Goal: Transaction & Acquisition: Purchase product/service

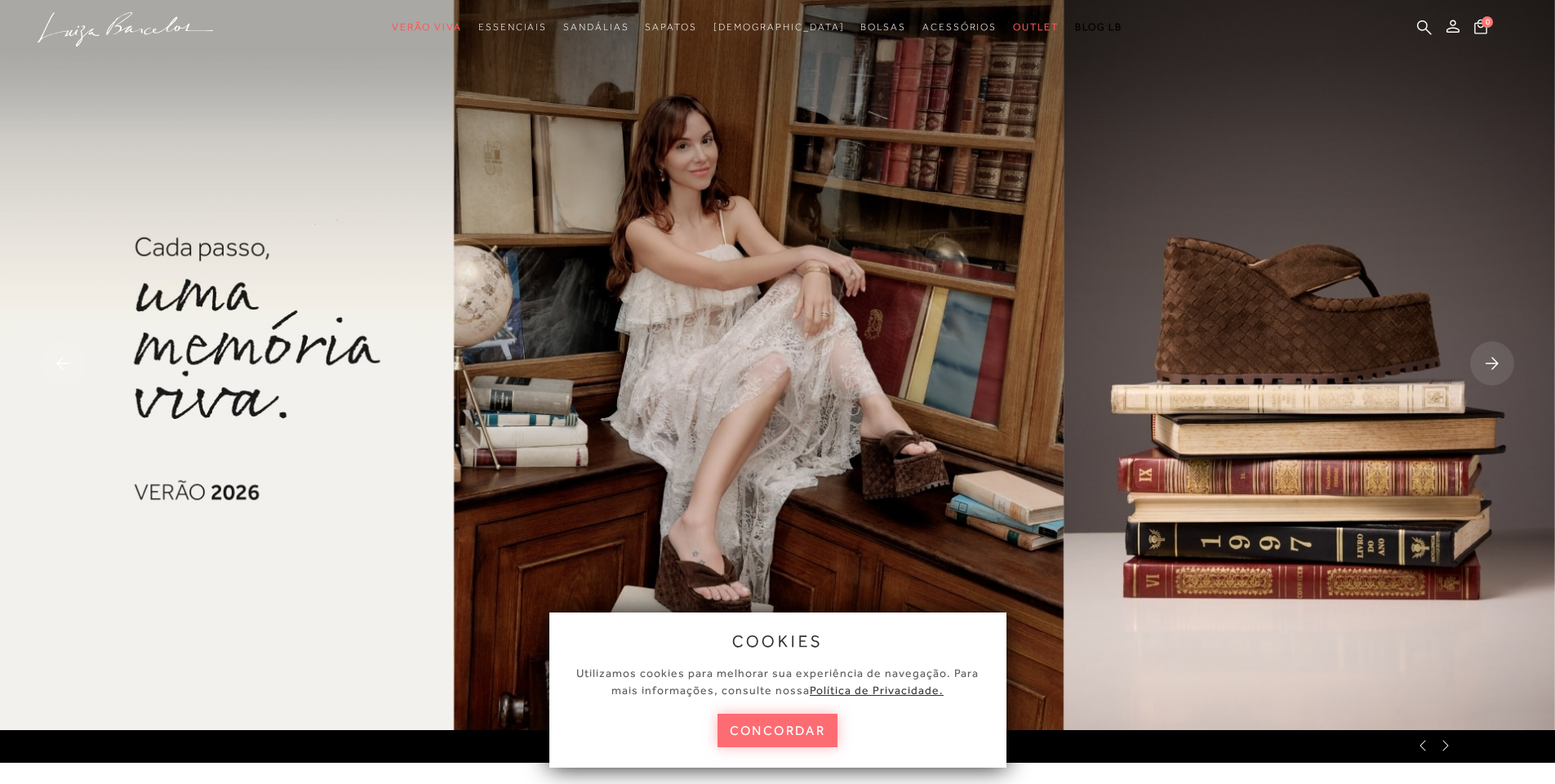
click at [789, 732] on button "concordar" at bounding box center [778, 730] width 121 height 34
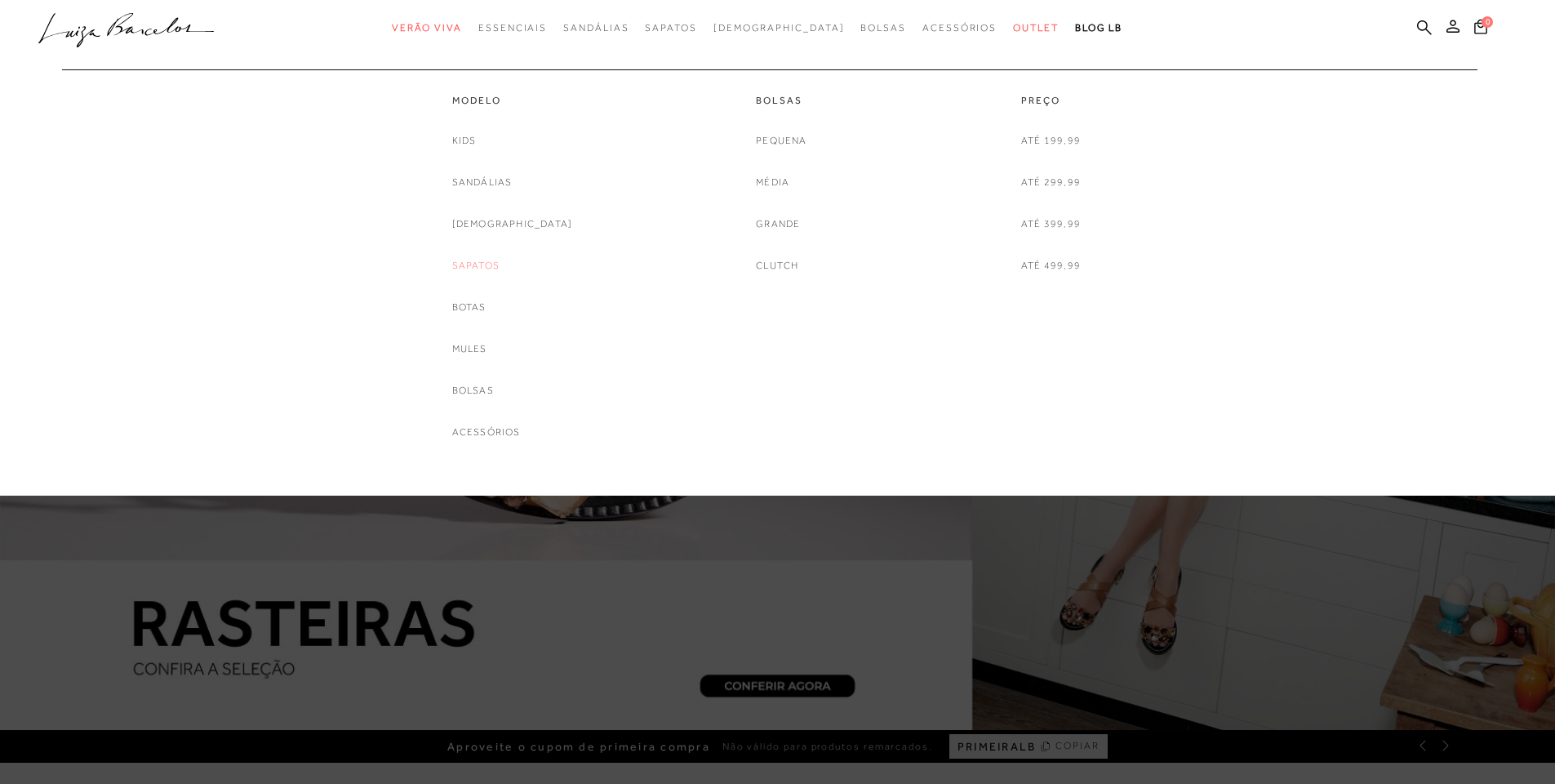
click at [499, 264] on link "Sapatos" at bounding box center [476, 266] width 48 height 17
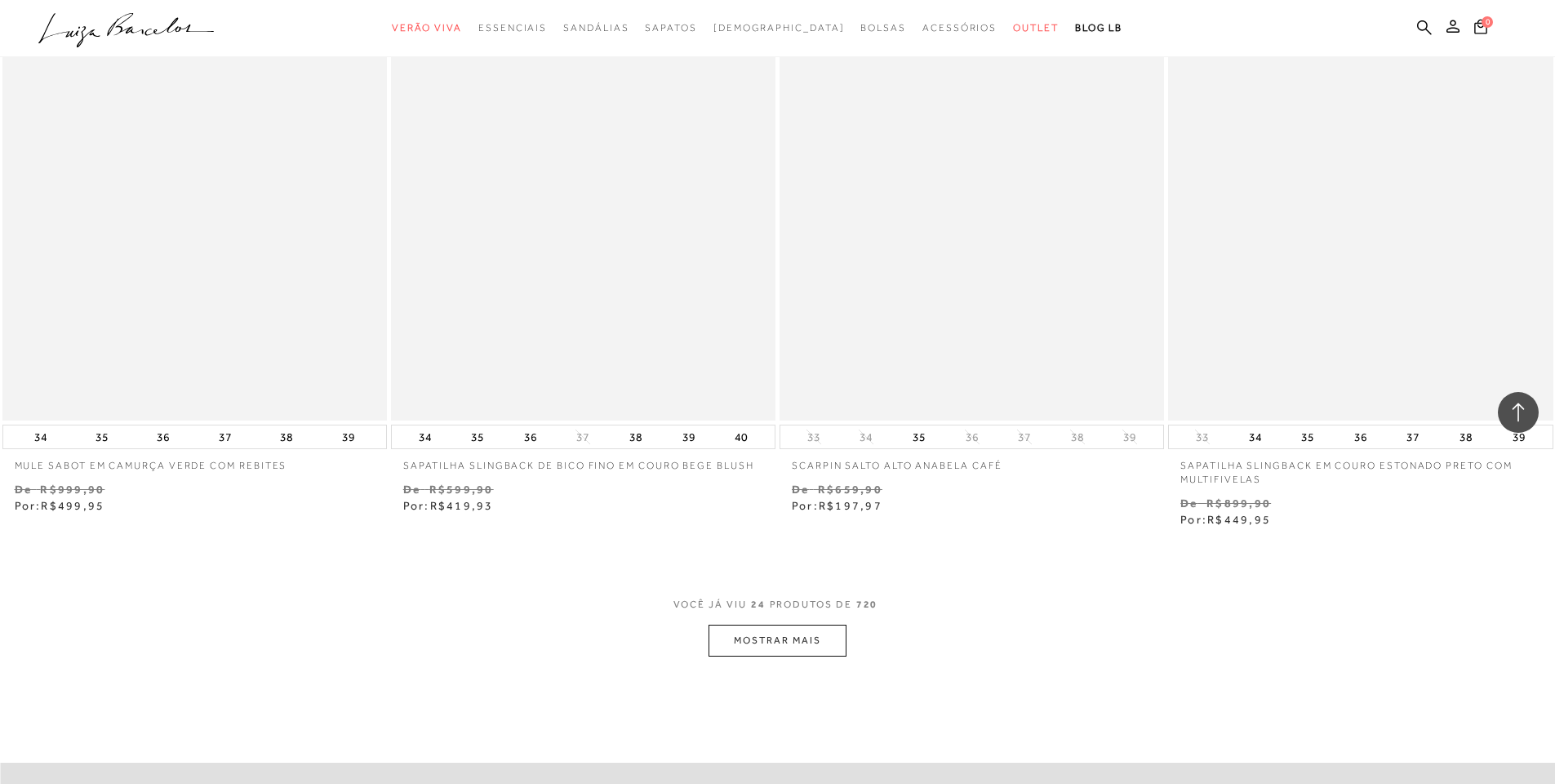
scroll to position [4000, 0]
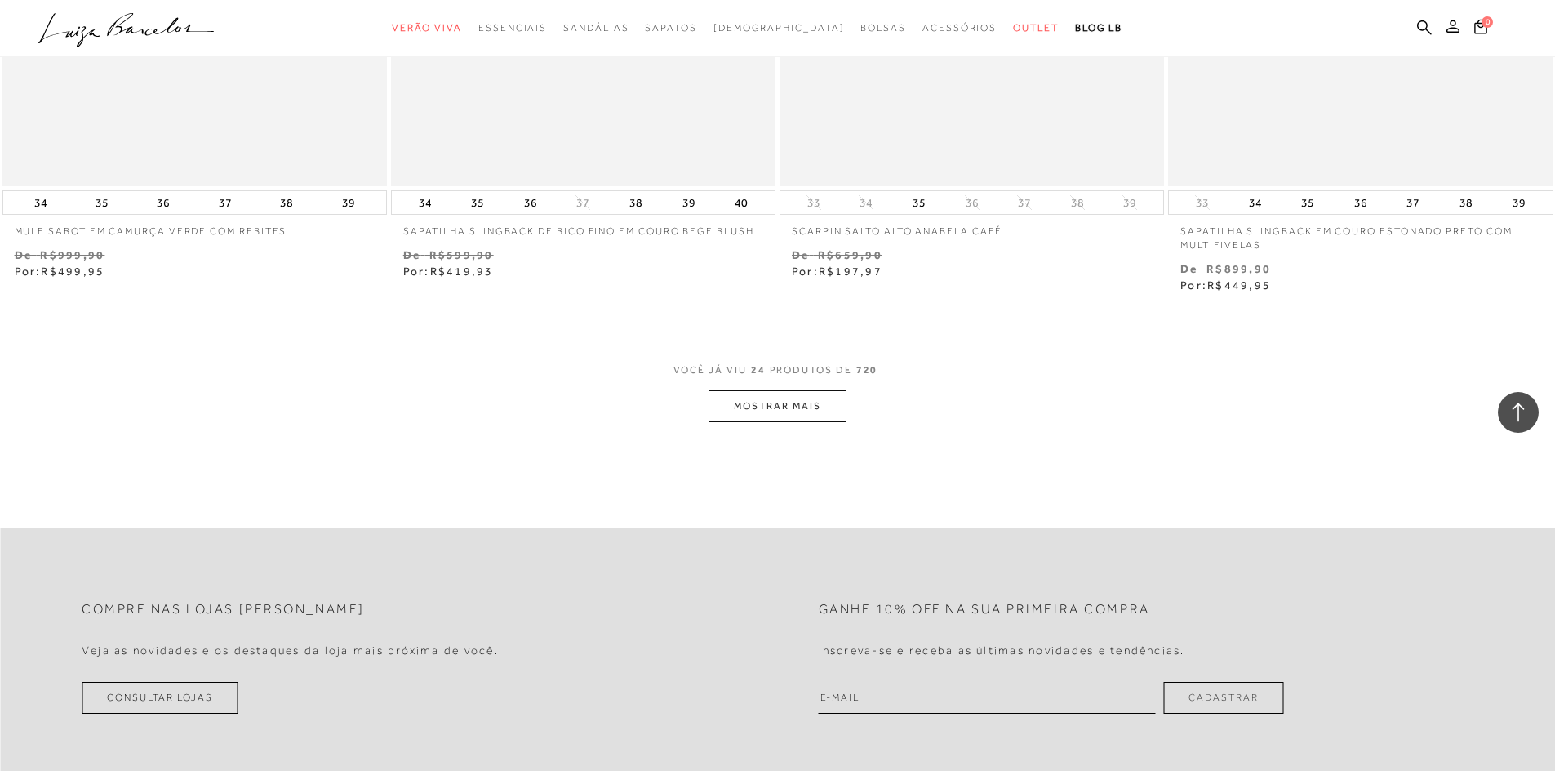
click at [791, 410] on button "MOSTRAR MAIS" at bounding box center [777, 406] width 137 height 32
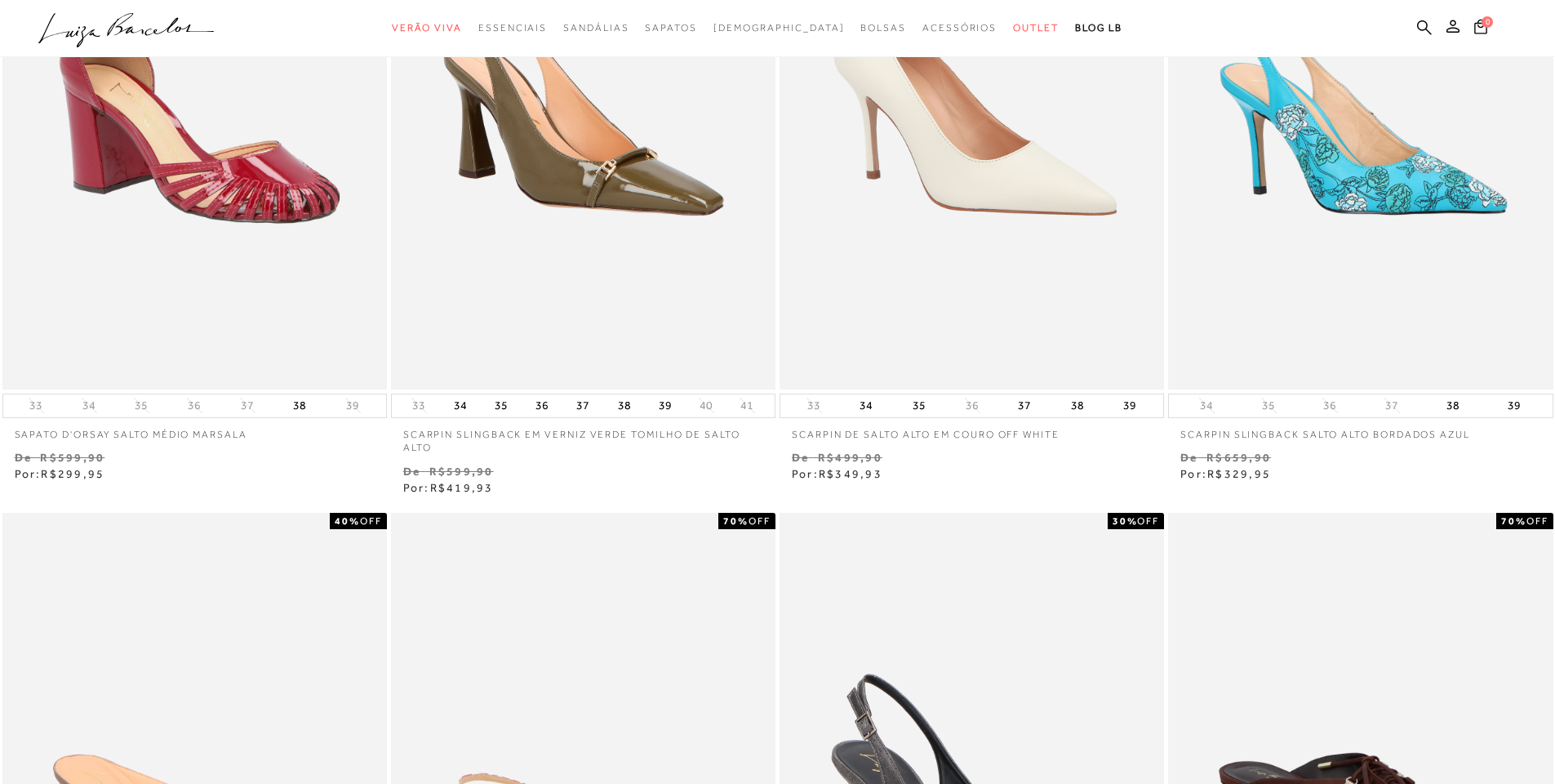
scroll to position [0, 0]
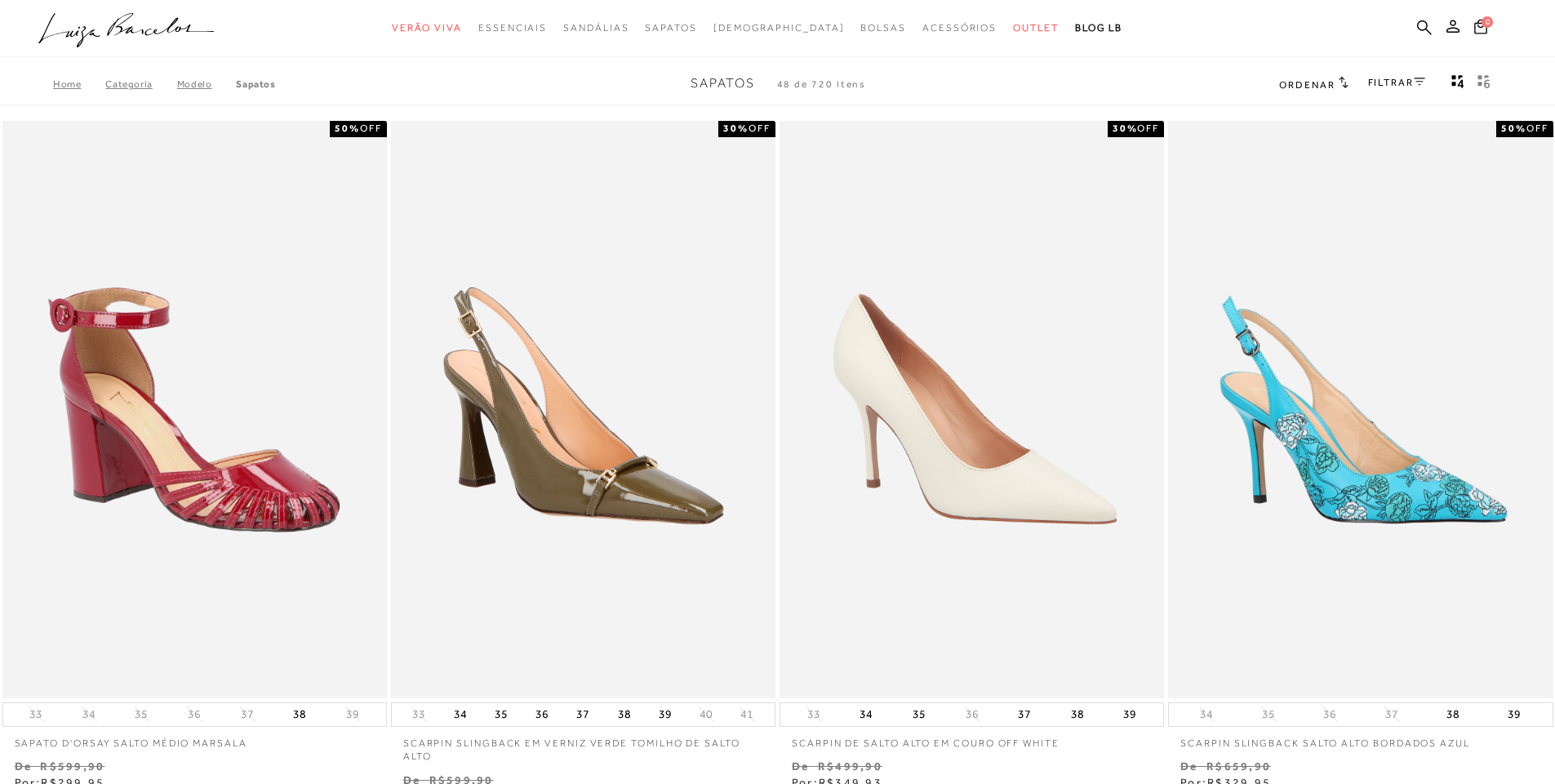
click at [1413, 82] on link "FILTRAR" at bounding box center [1396, 82] width 57 height 12
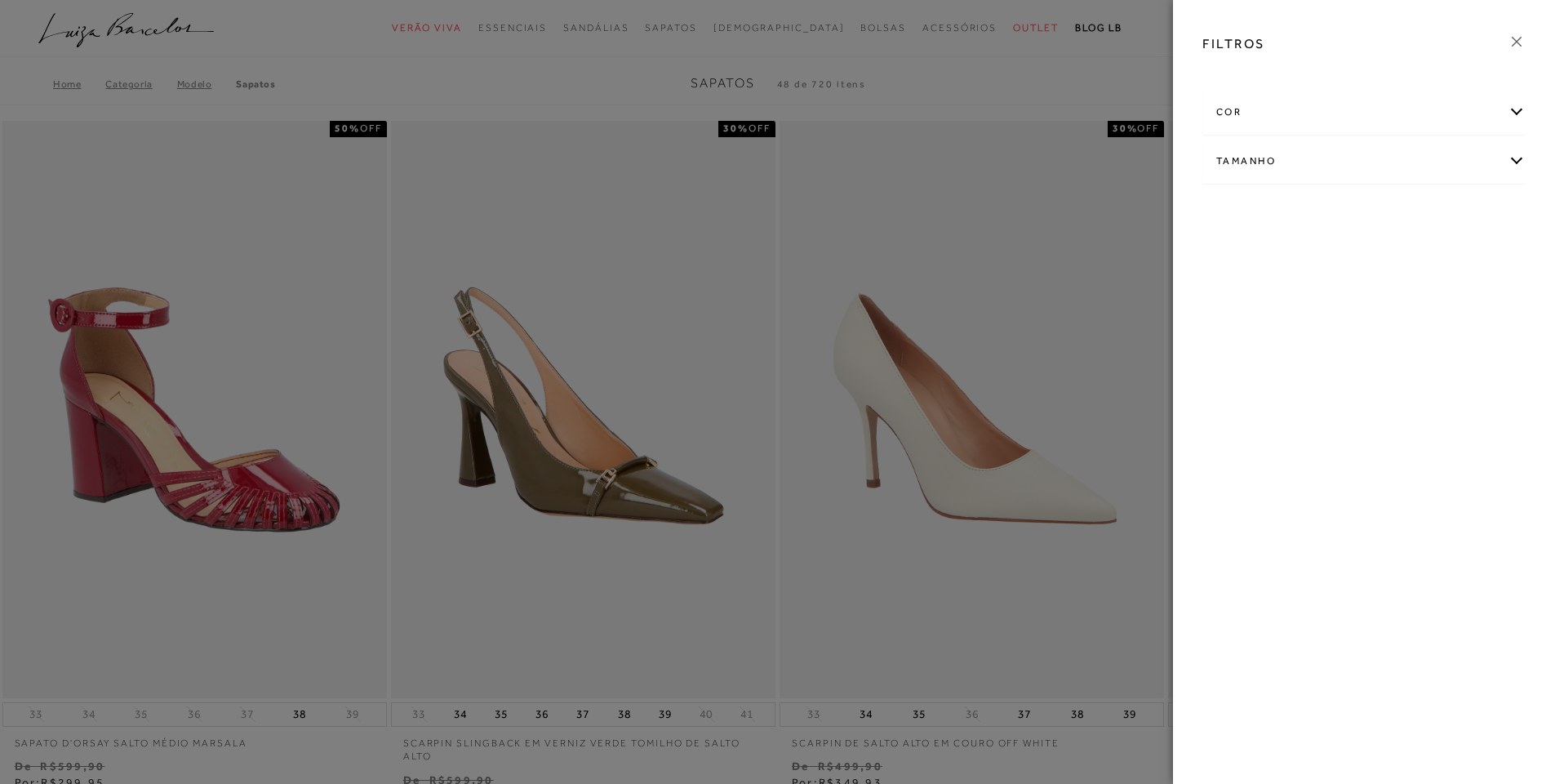
click at [1516, 160] on div "Tamanho" at bounding box center [1364, 161] width 322 height 44
click at [1466, 259] on span "36" at bounding box center [1457, 257] width 24 height 12
click at [1458, 259] on input "36" at bounding box center [1450, 260] width 16 height 16
checkbox input "true"
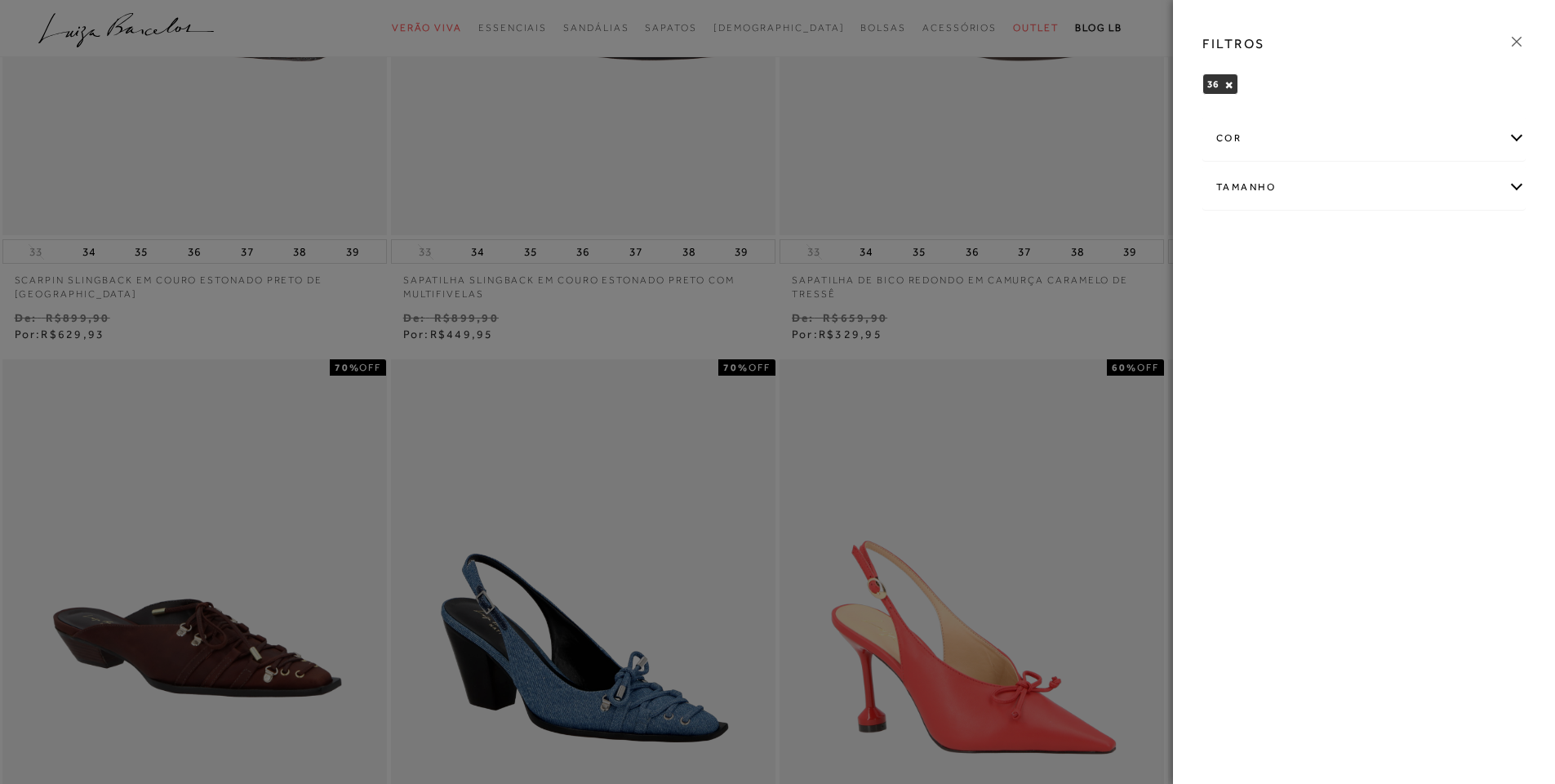
scroll to position [489, 0]
click at [1521, 40] on icon at bounding box center [1517, 42] width 18 height 18
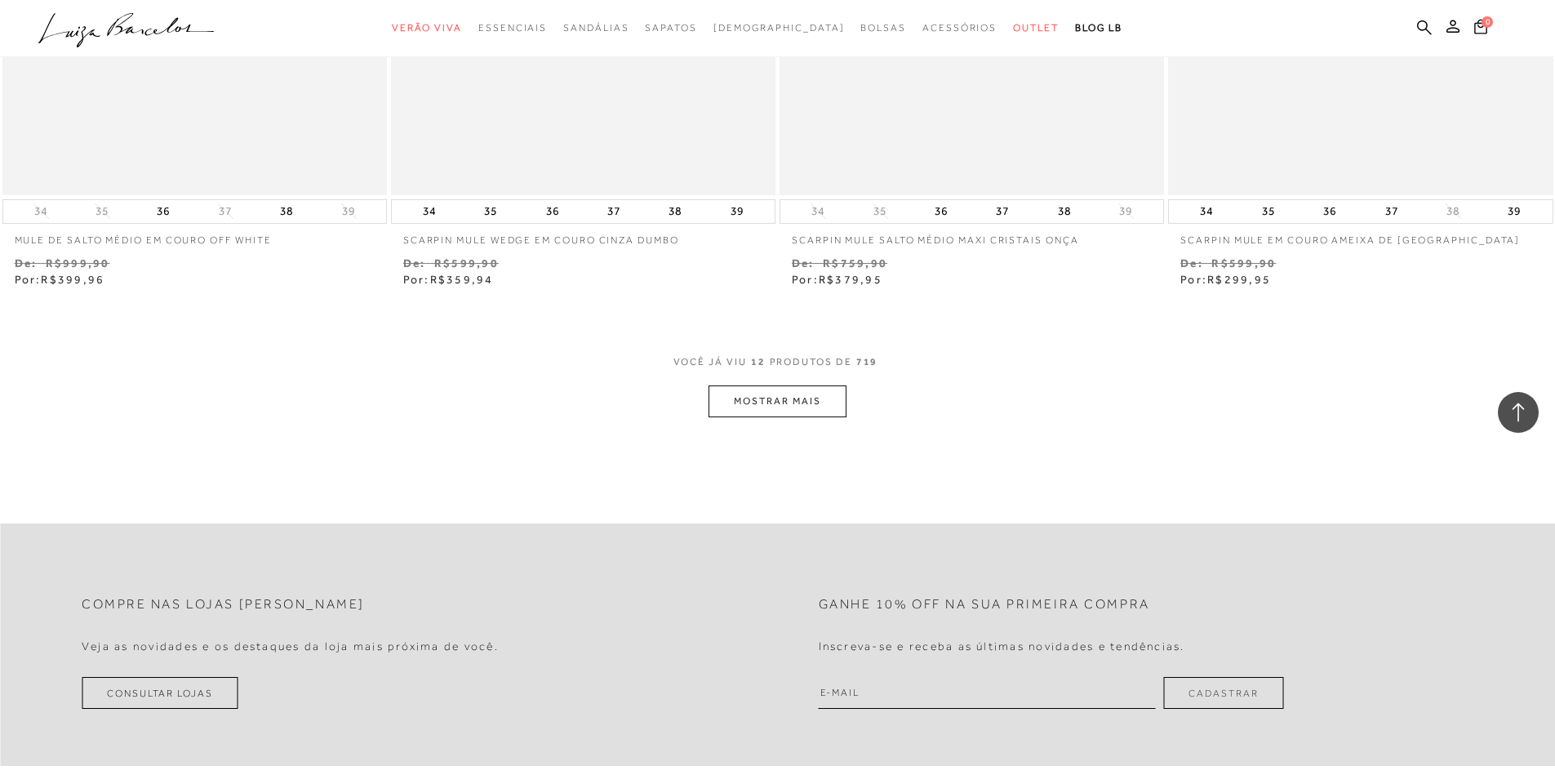
scroll to position [2122, 0]
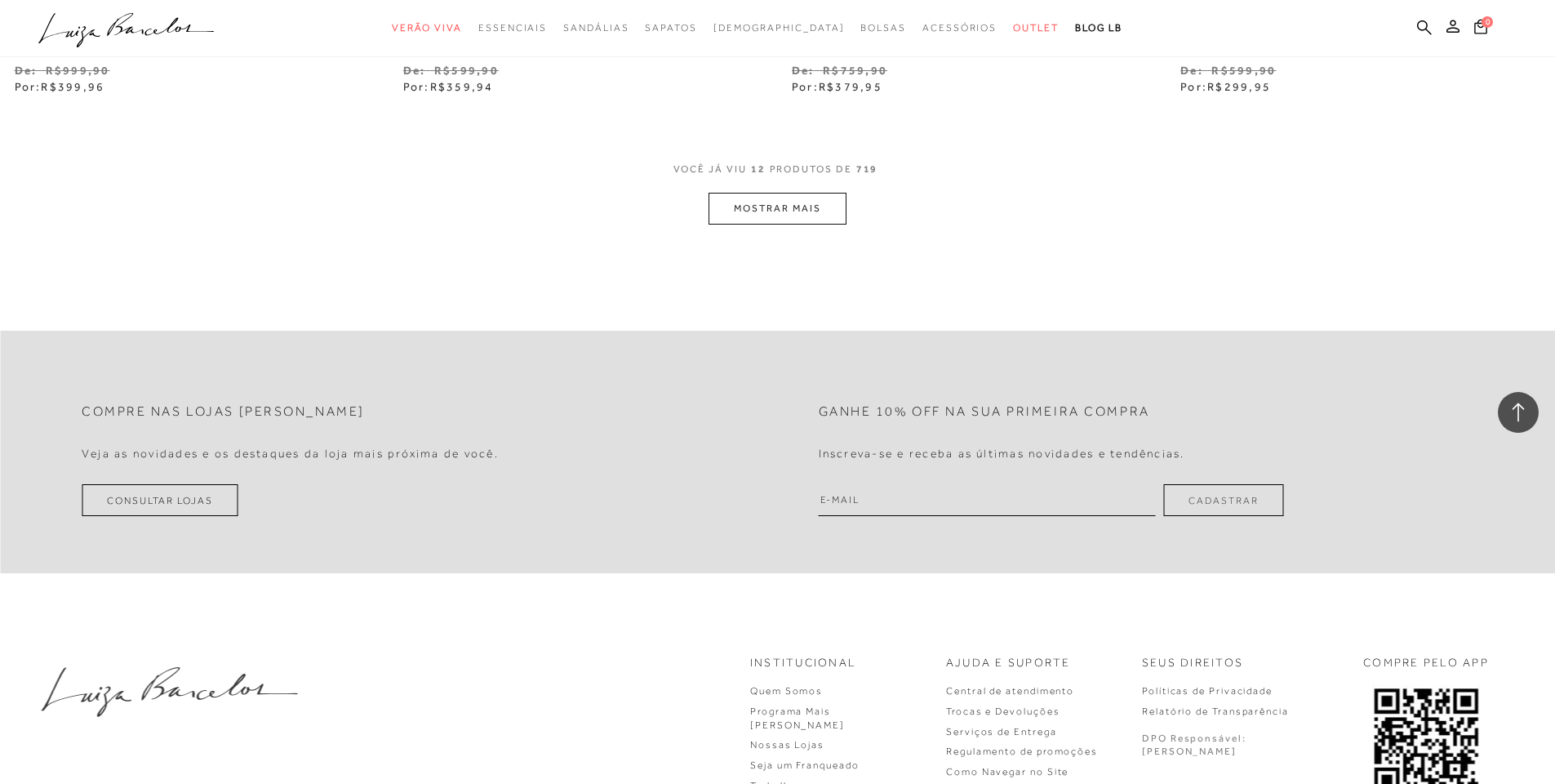
click at [790, 201] on button "MOSTRAR MAIS" at bounding box center [777, 208] width 137 height 32
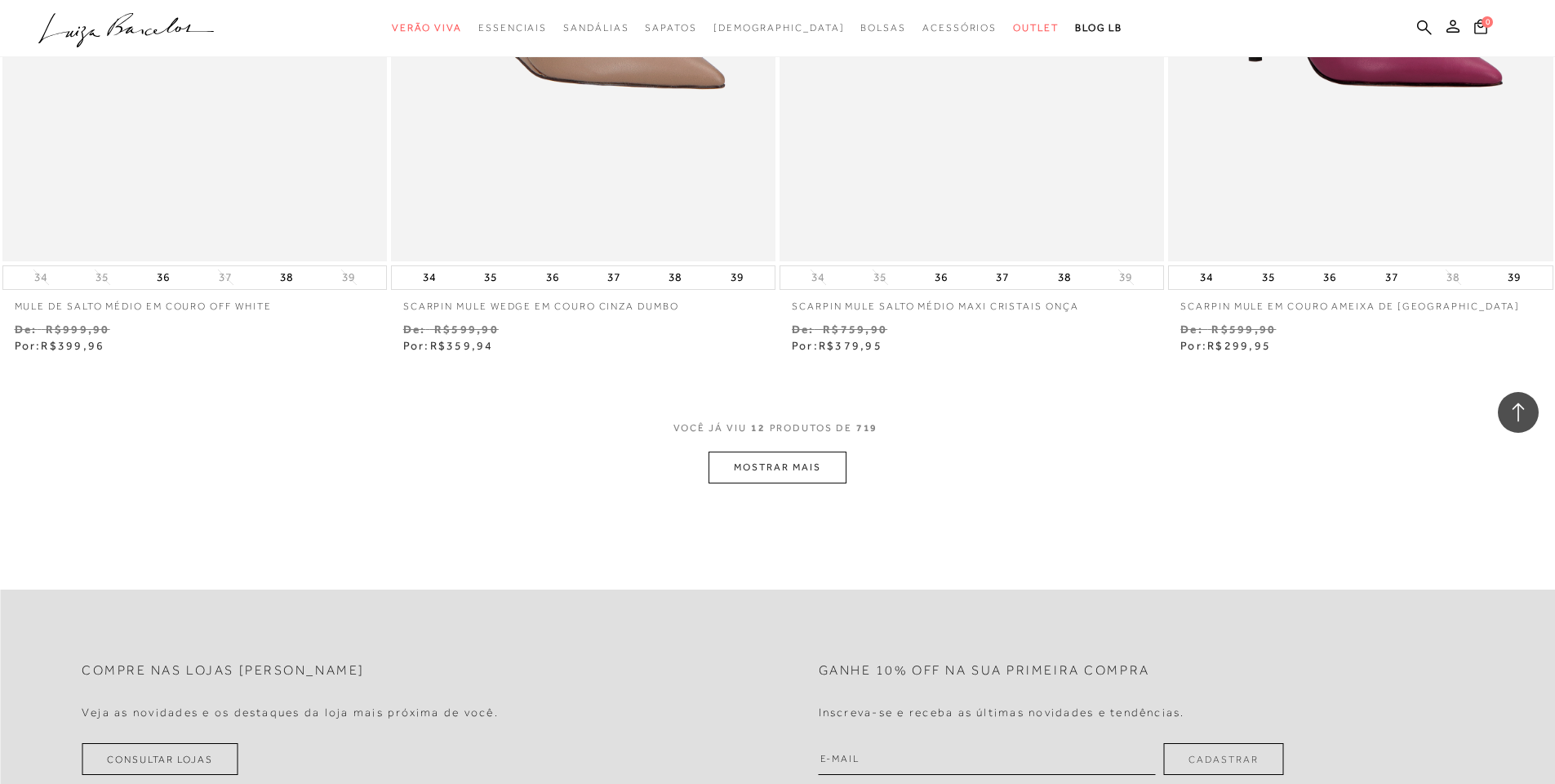
scroll to position [2033, 0]
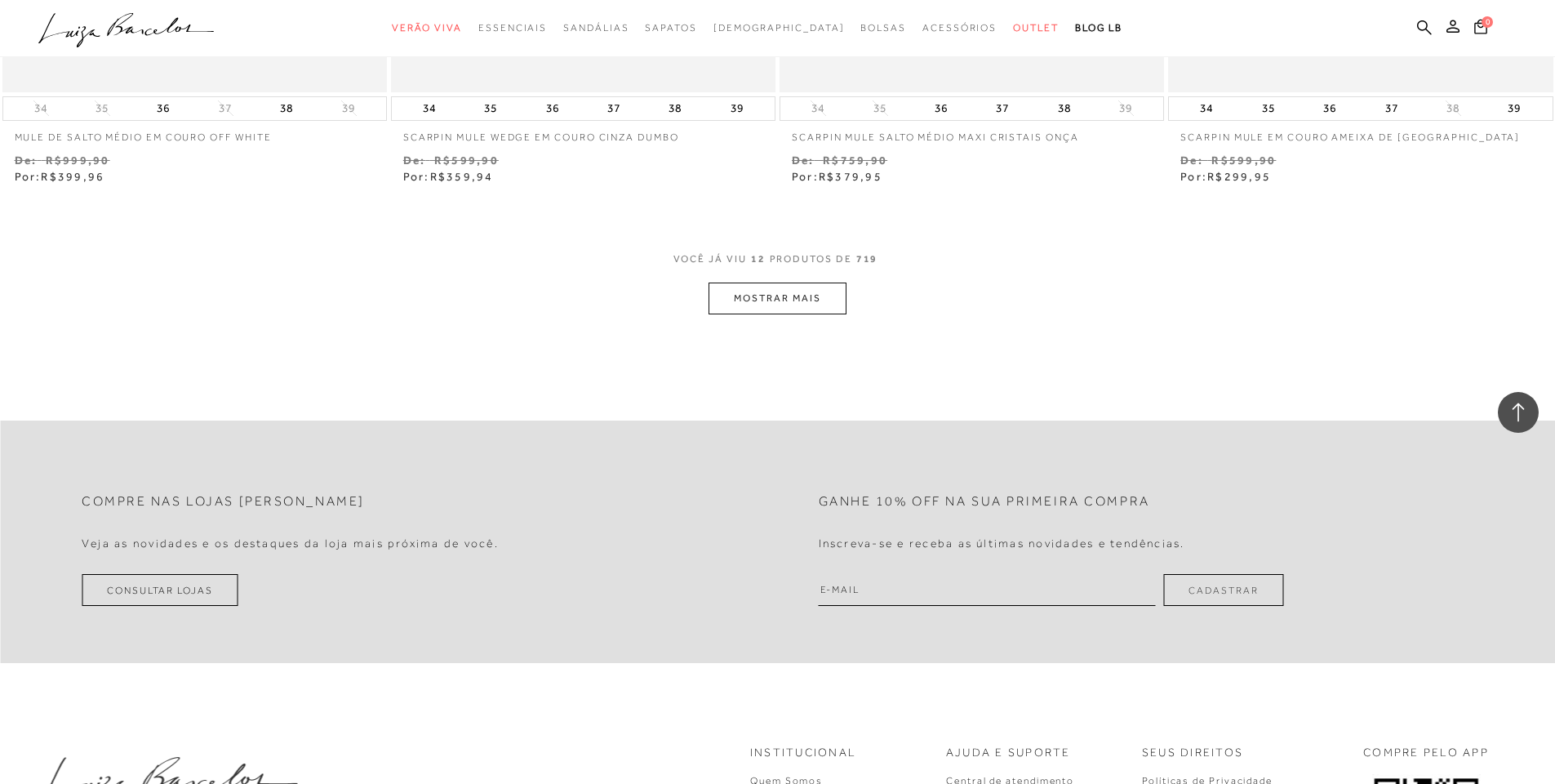
click at [788, 299] on button "MOSTRAR MAIS" at bounding box center [777, 298] width 137 height 32
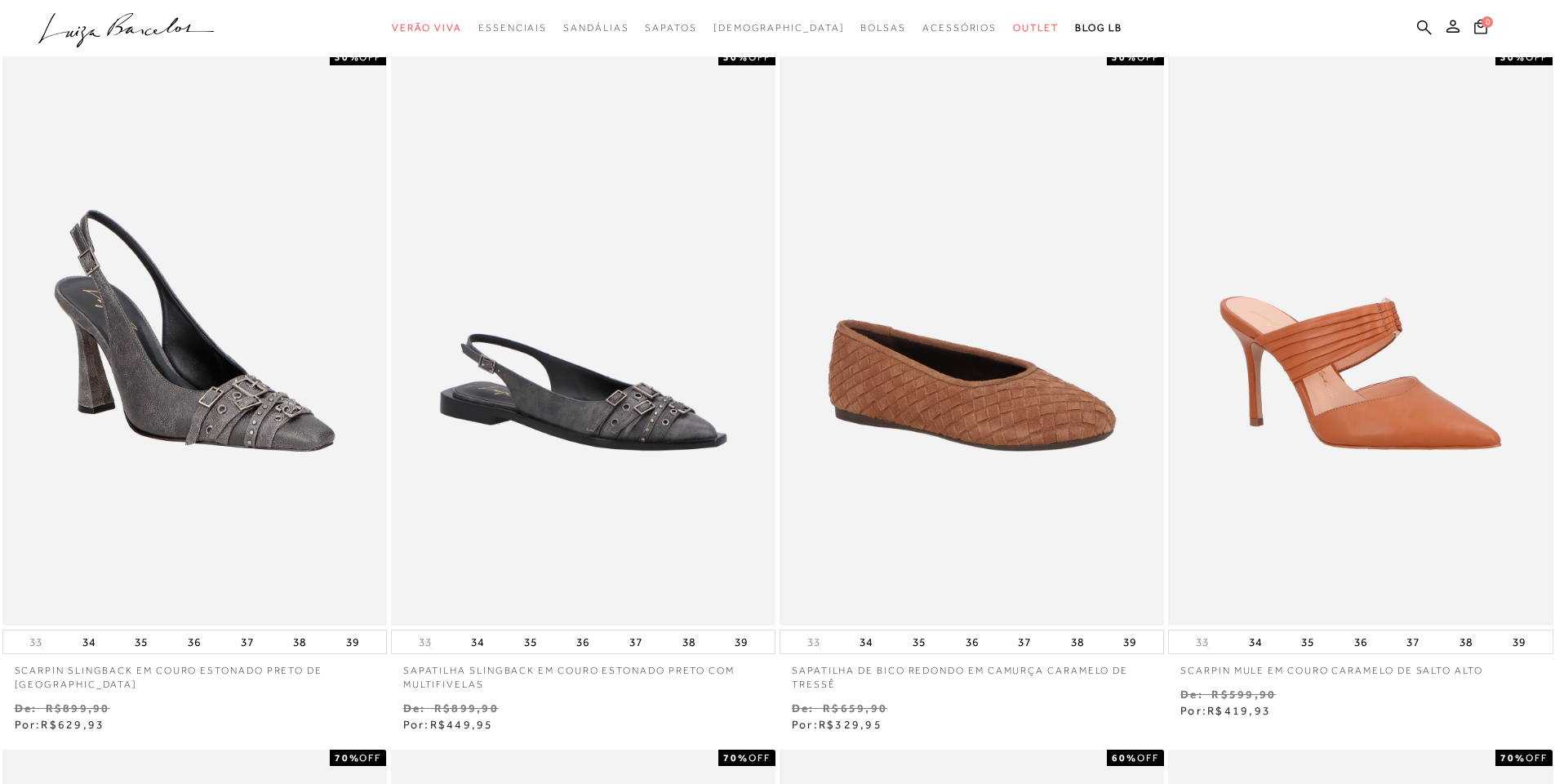
scroll to position [0, 0]
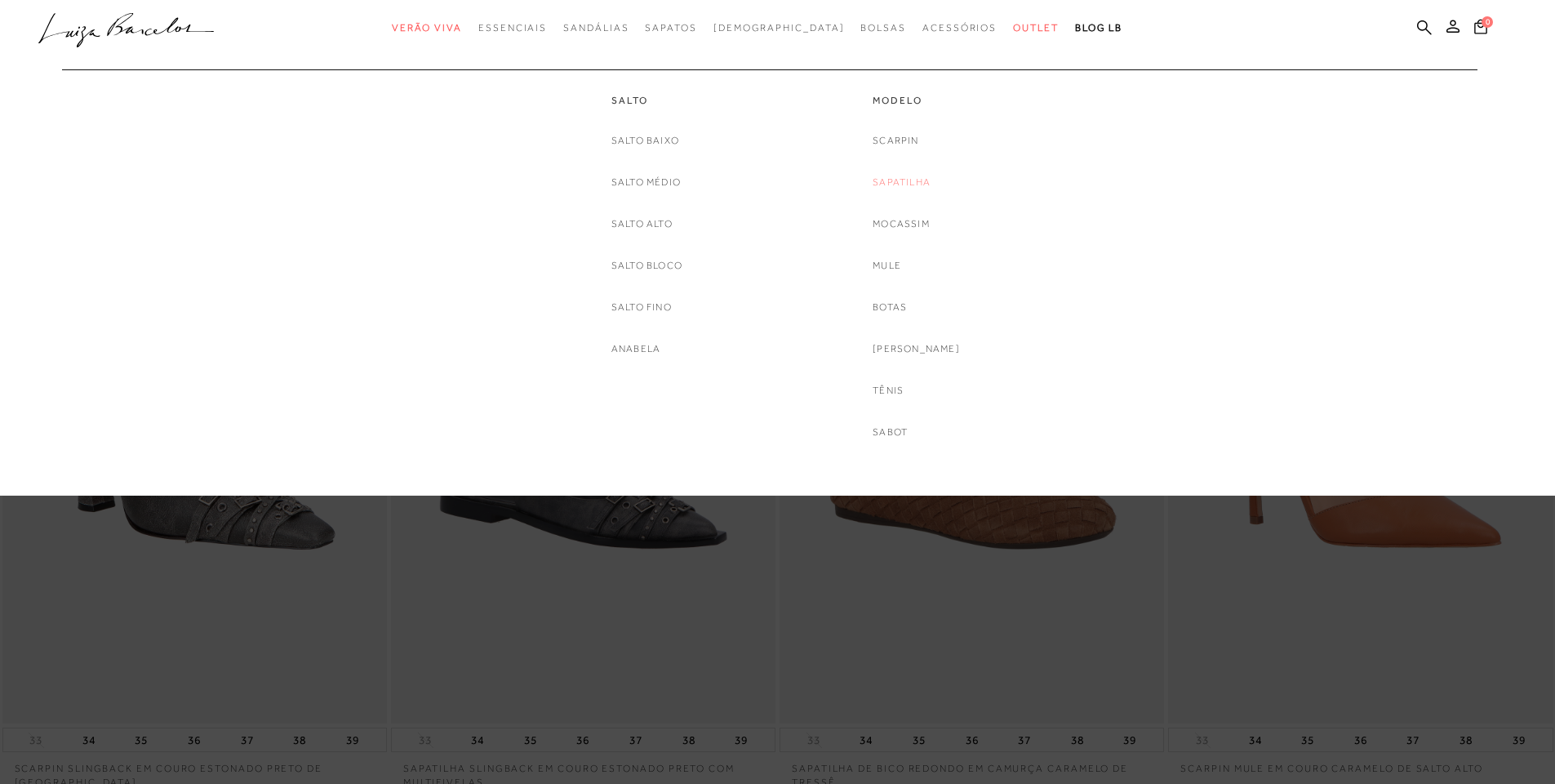
click at [915, 175] on link "Sapatilha" at bounding box center [902, 182] width 58 height 17
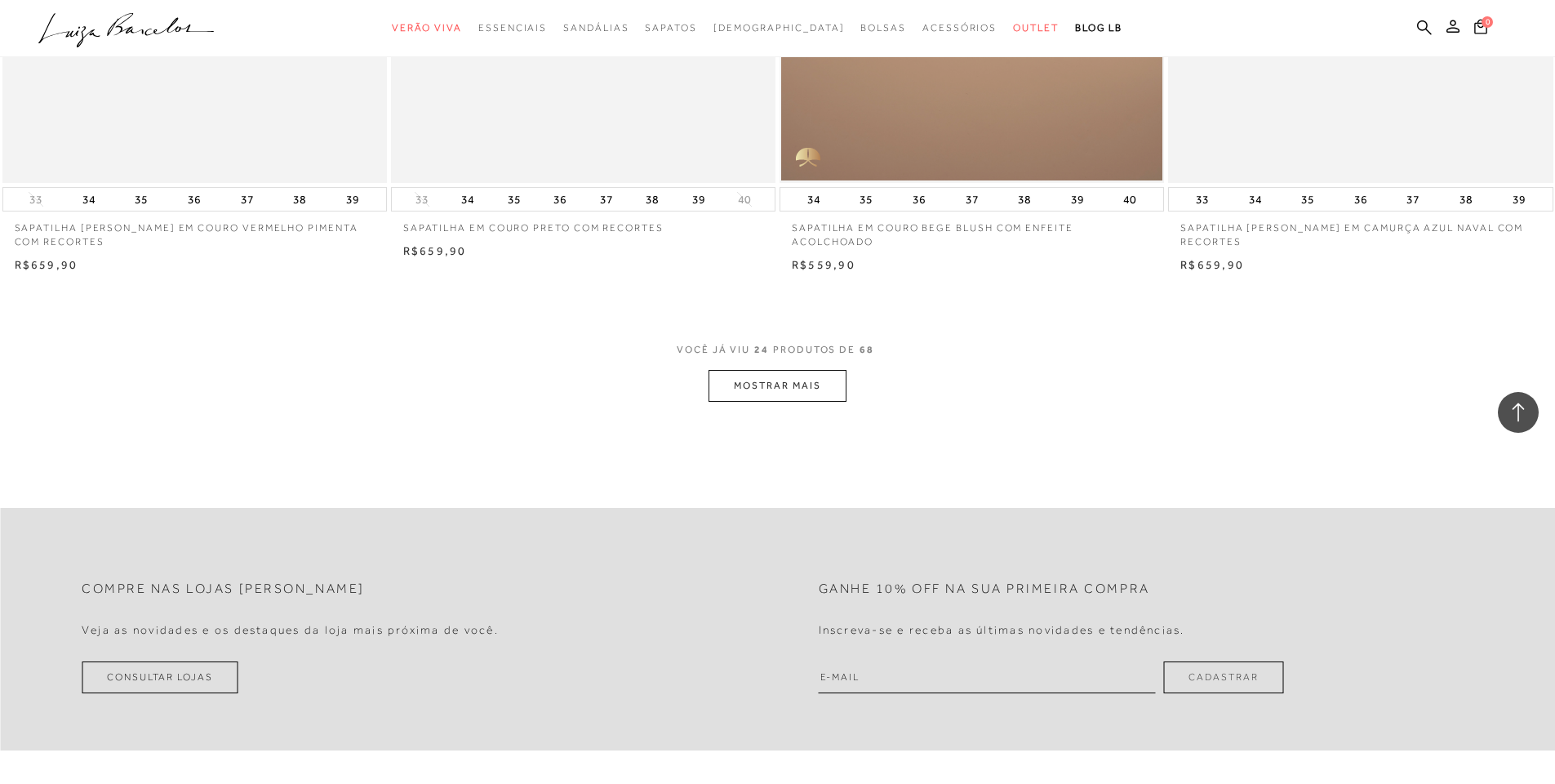
scroll to position [3918, 0]
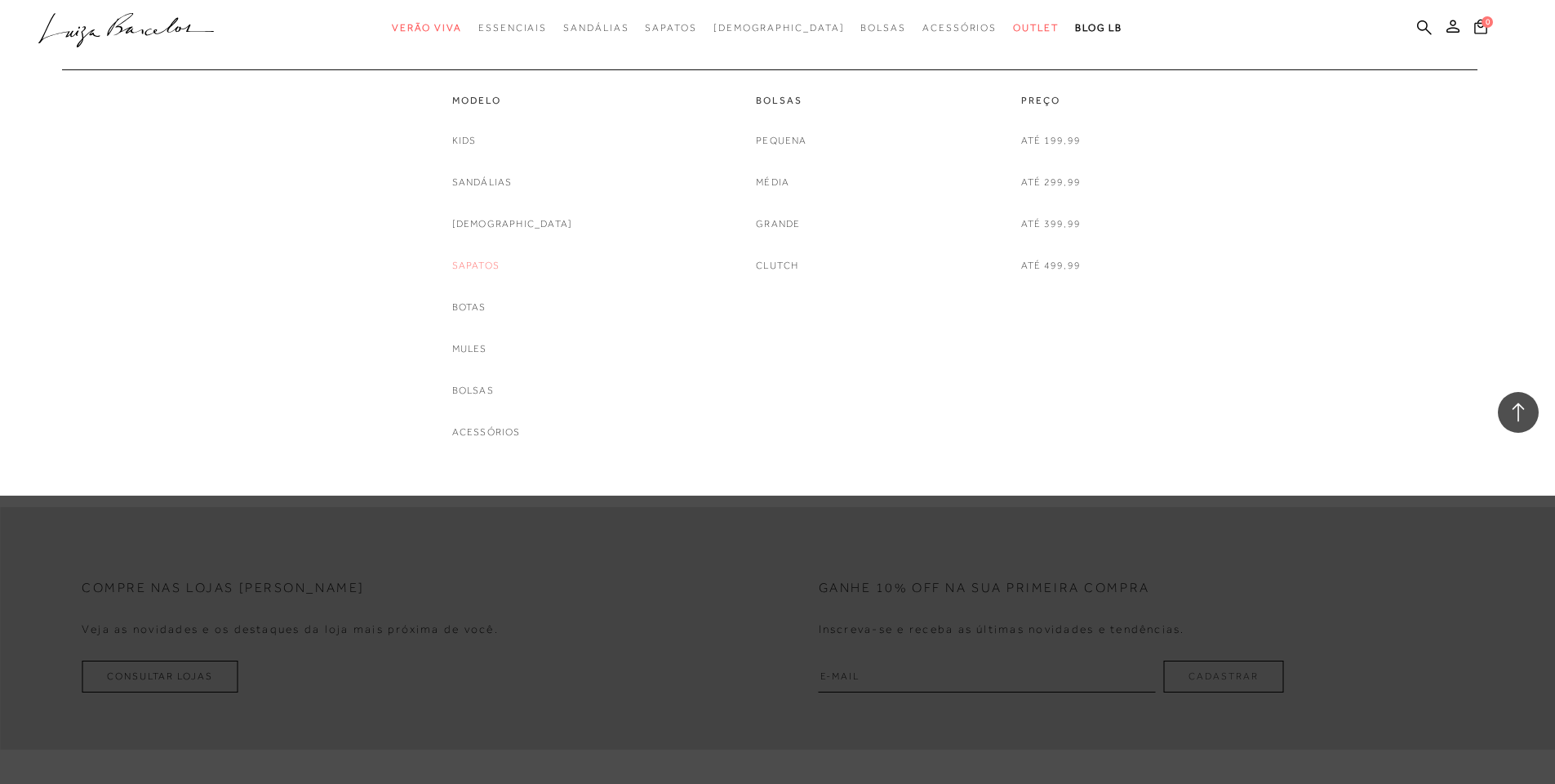
click at [499, 267] on link "Sapatos" at bounding box center [476, 266] width 48 height 17
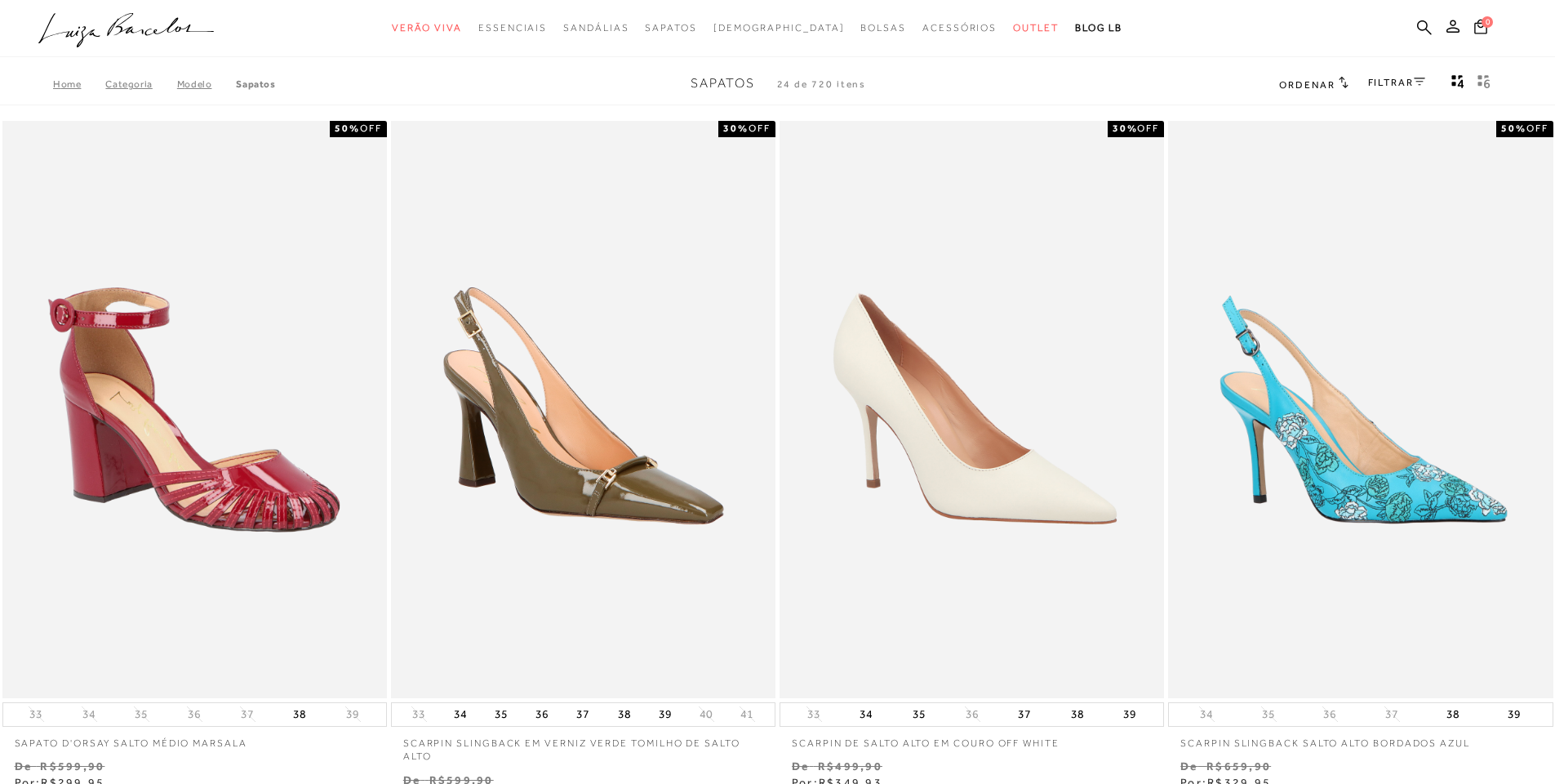
click at [1415, 86] on link "FILTRAR" at bounding box center [1396, 82] width 57 height 12
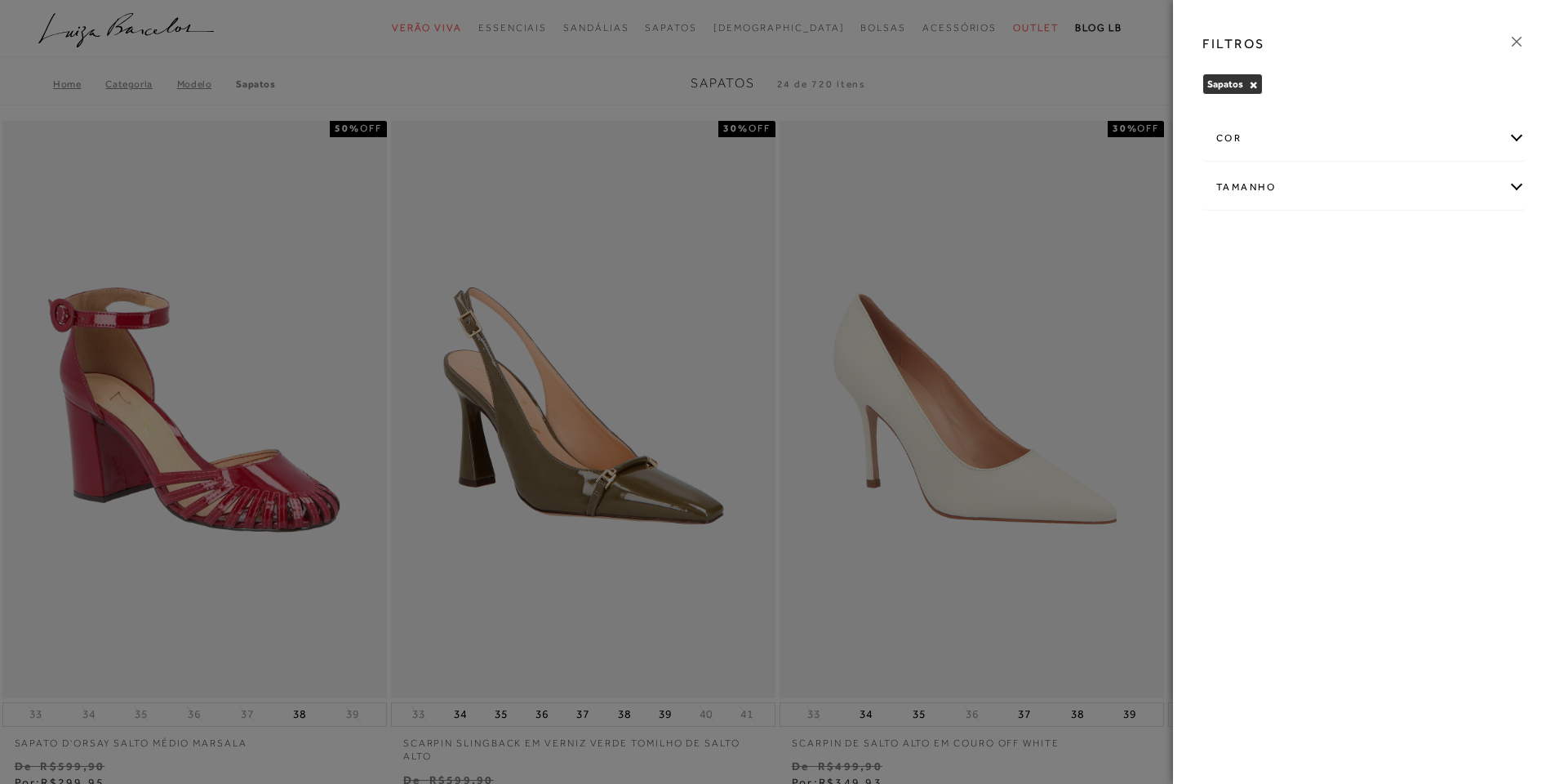
click at [1140, 273] on div at bounding box center [778, 392] width 1555 height 784
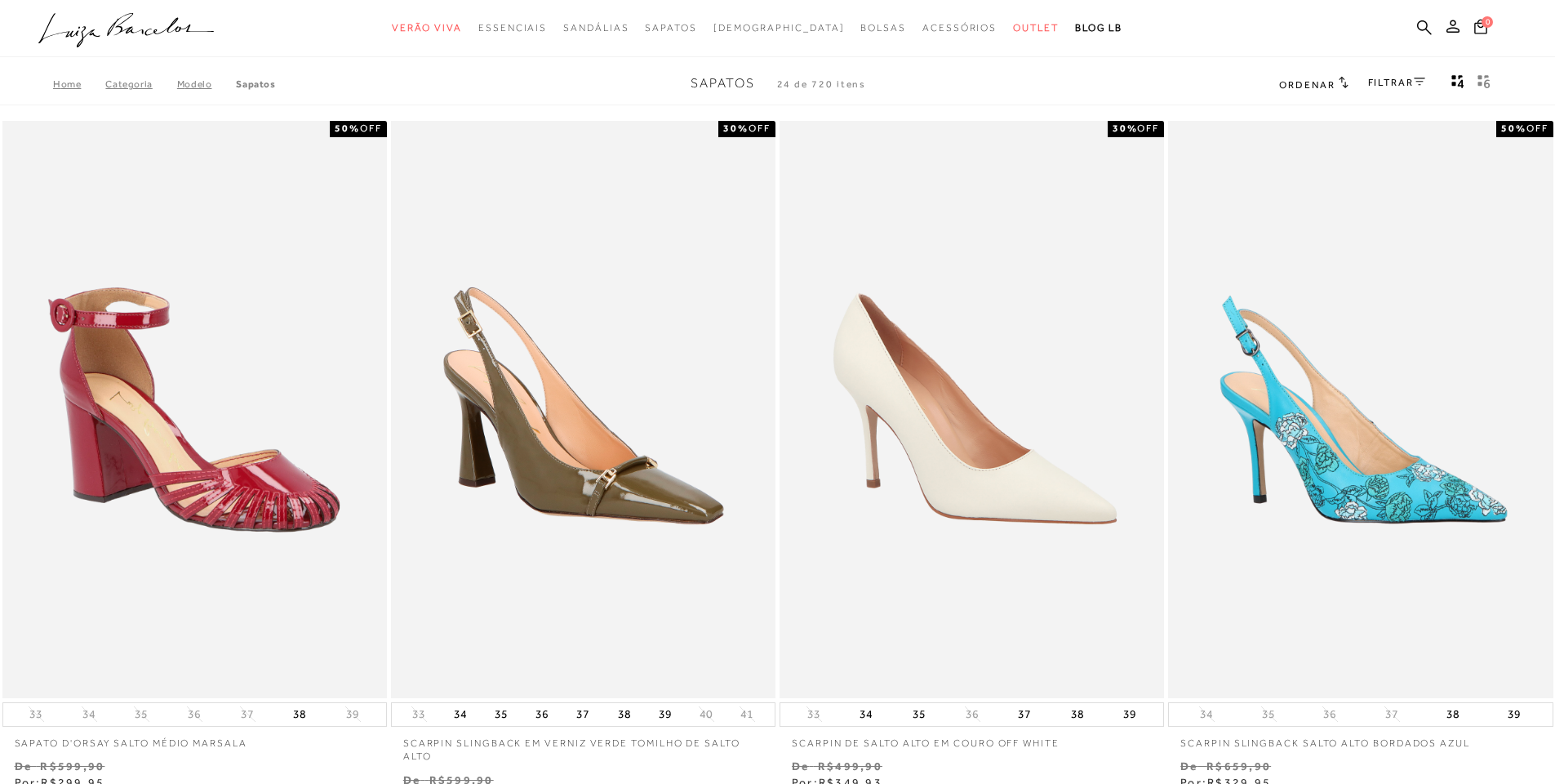
click at [1339, 88] on span at bounding box center [1344, 85] width 10 height 12
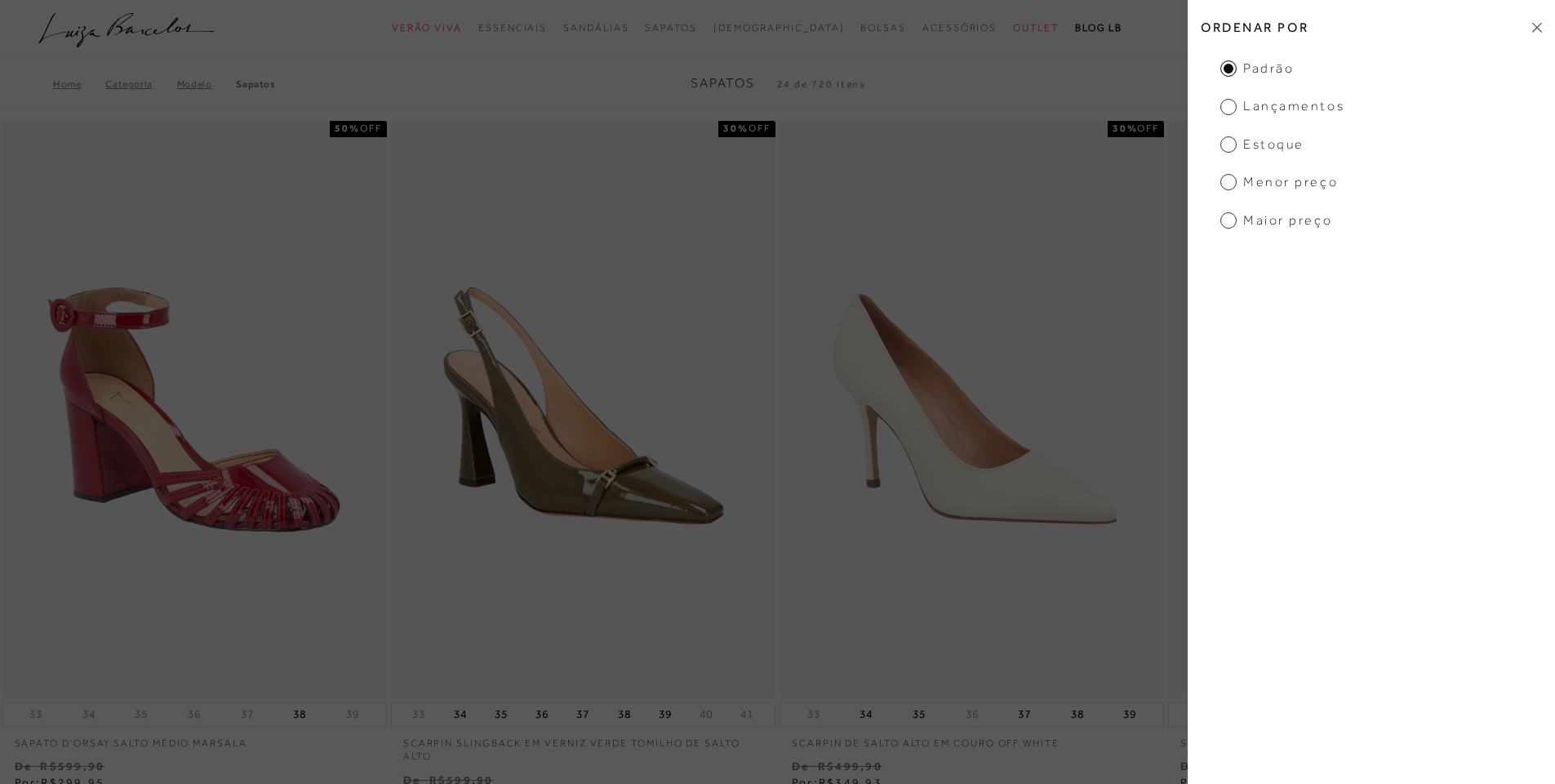
click at [1228, 184] on span "Menor preço" at bounding box center [1279, 182] width 118 height 18
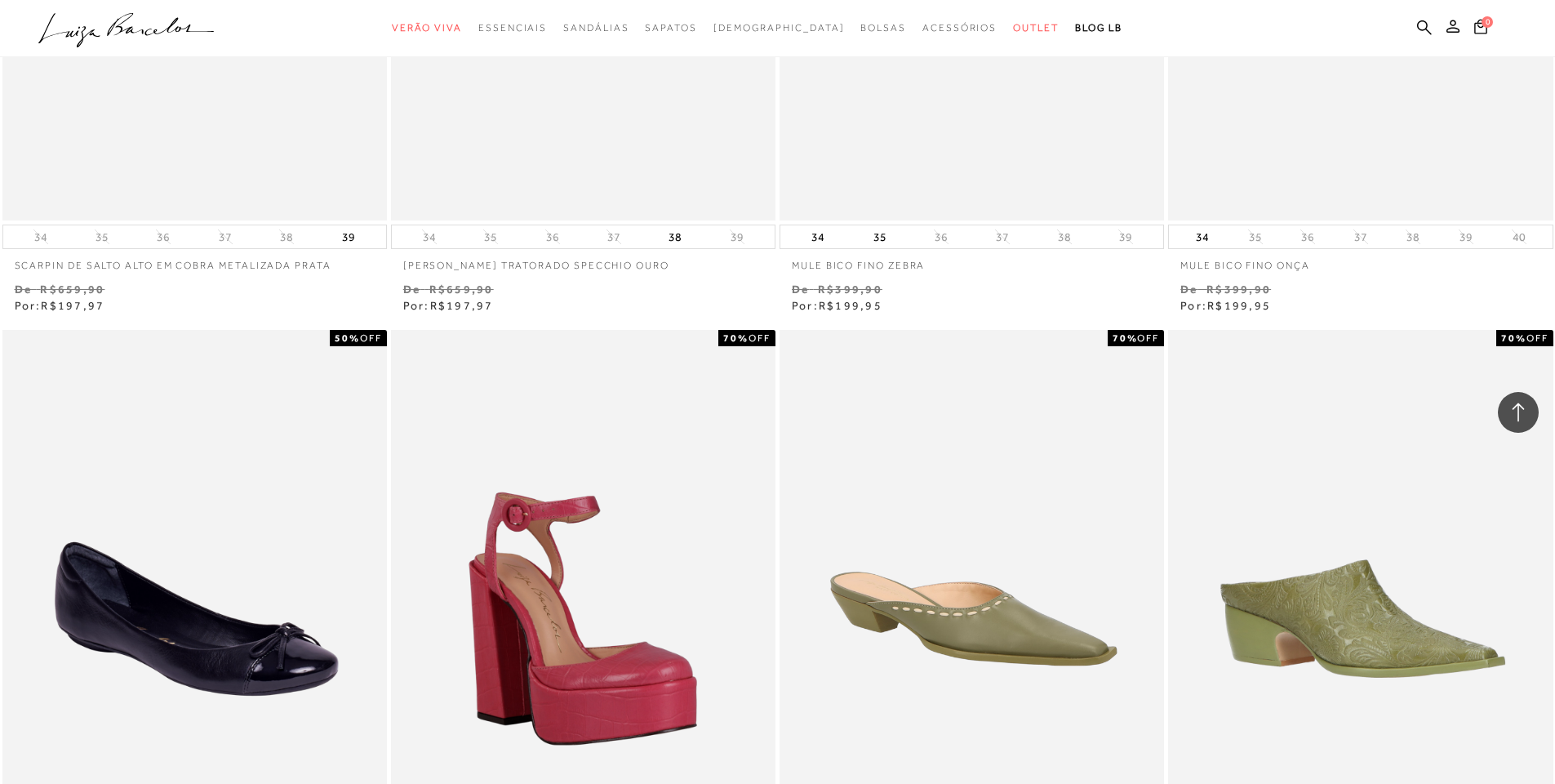
scroll to position [3592, 0]
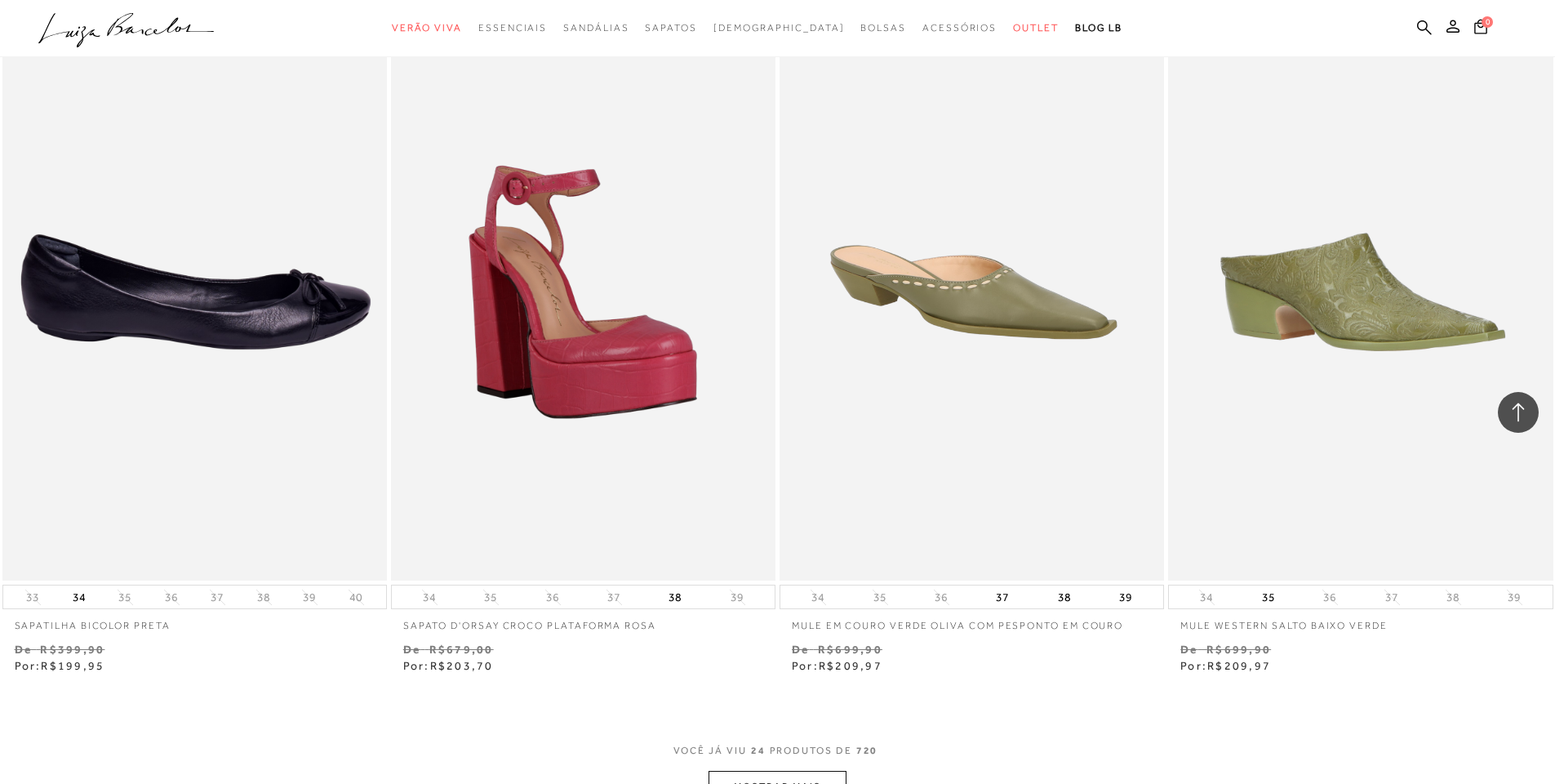
click at [220, 307] on img at bounding box center [195, 292] width 383 height 578
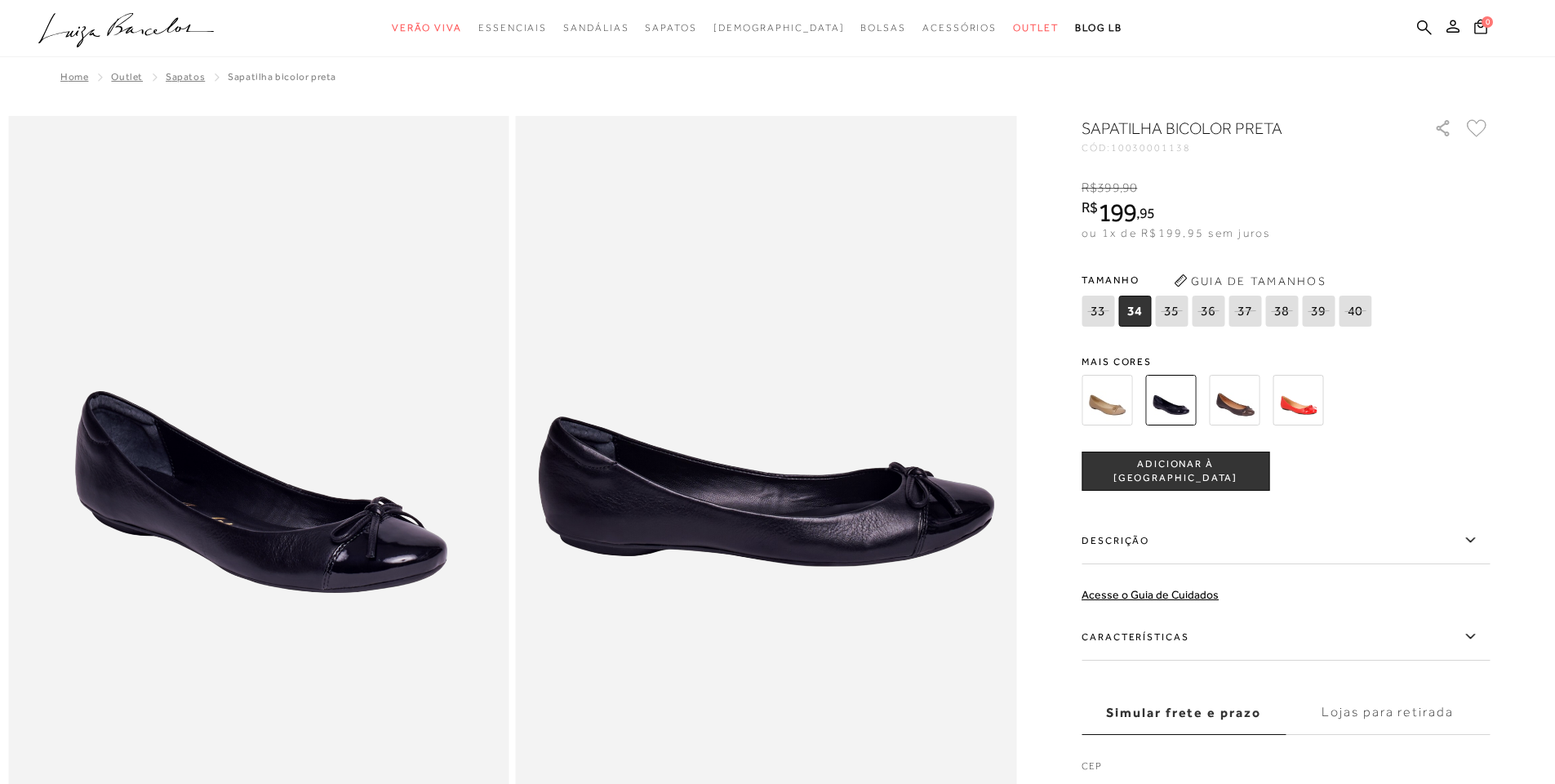
click at [1181, 318] on icon at bounding box center [1172, 310] width 23 height 21
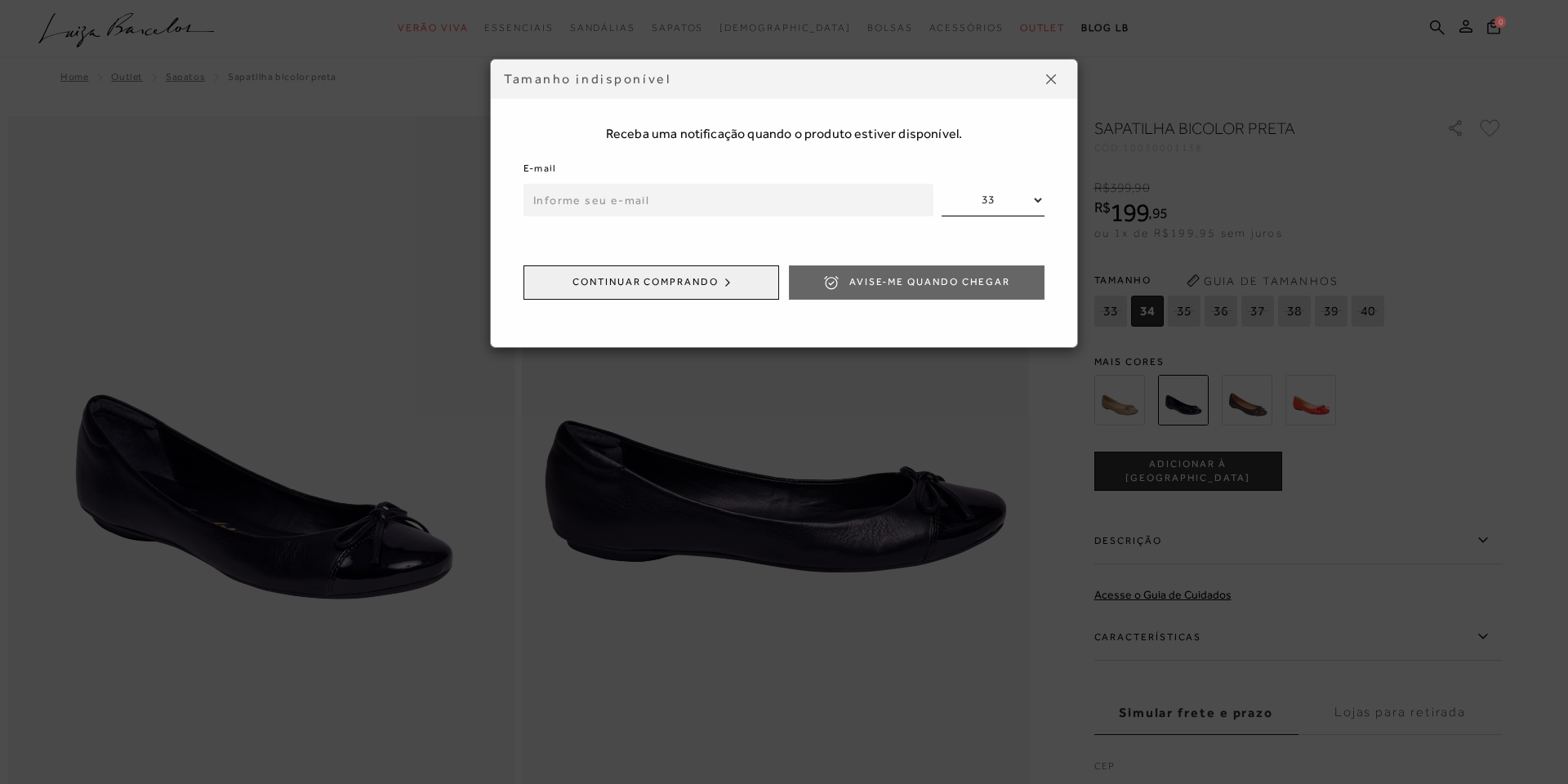
click at [1215, 316] on div "Tamanho indisponível Receba uma notificação quando o produto estiver disponível…" at bounding box center [784, 392] width 1568 height 784
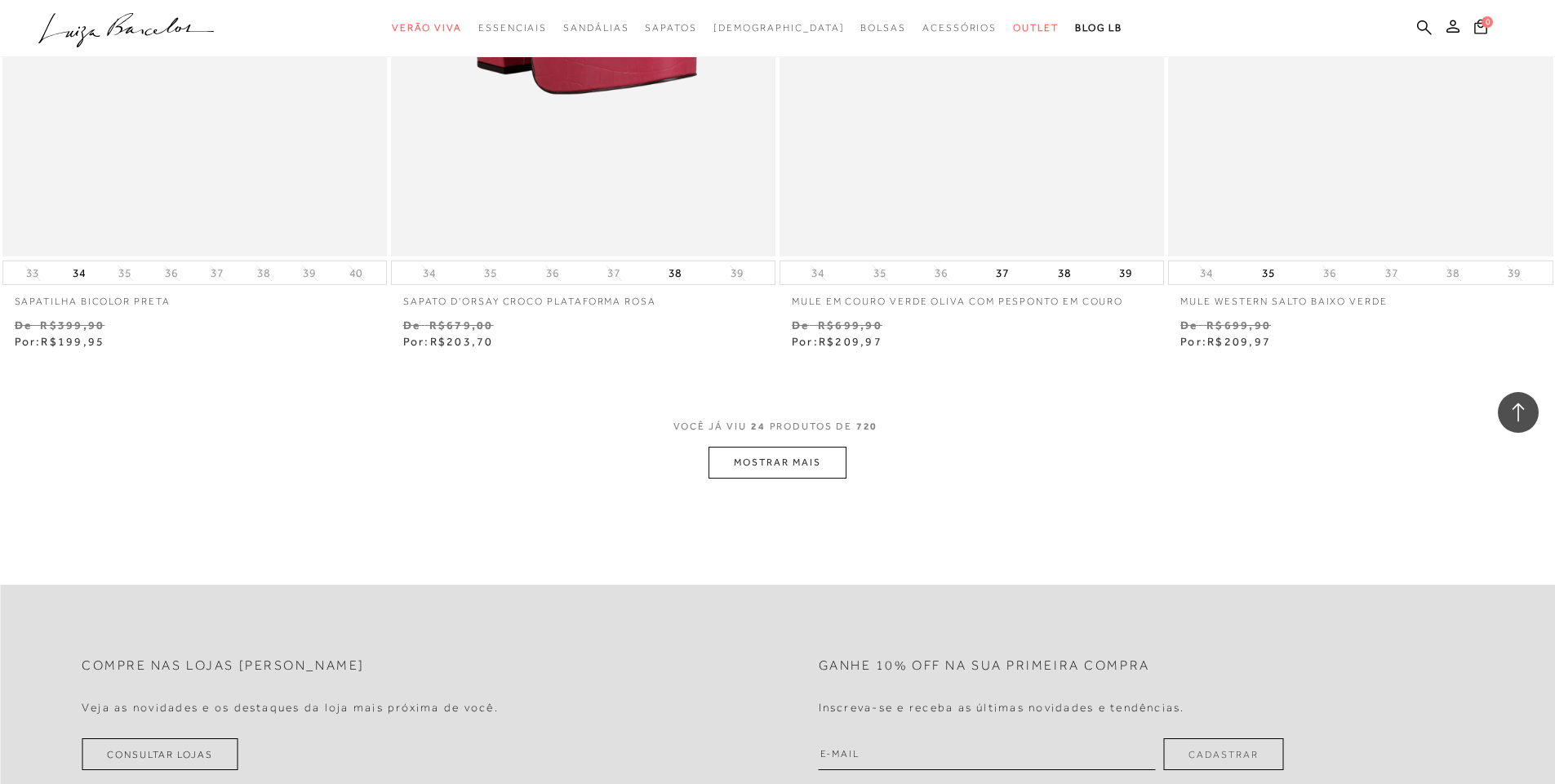
scroll to position [4081, 0]
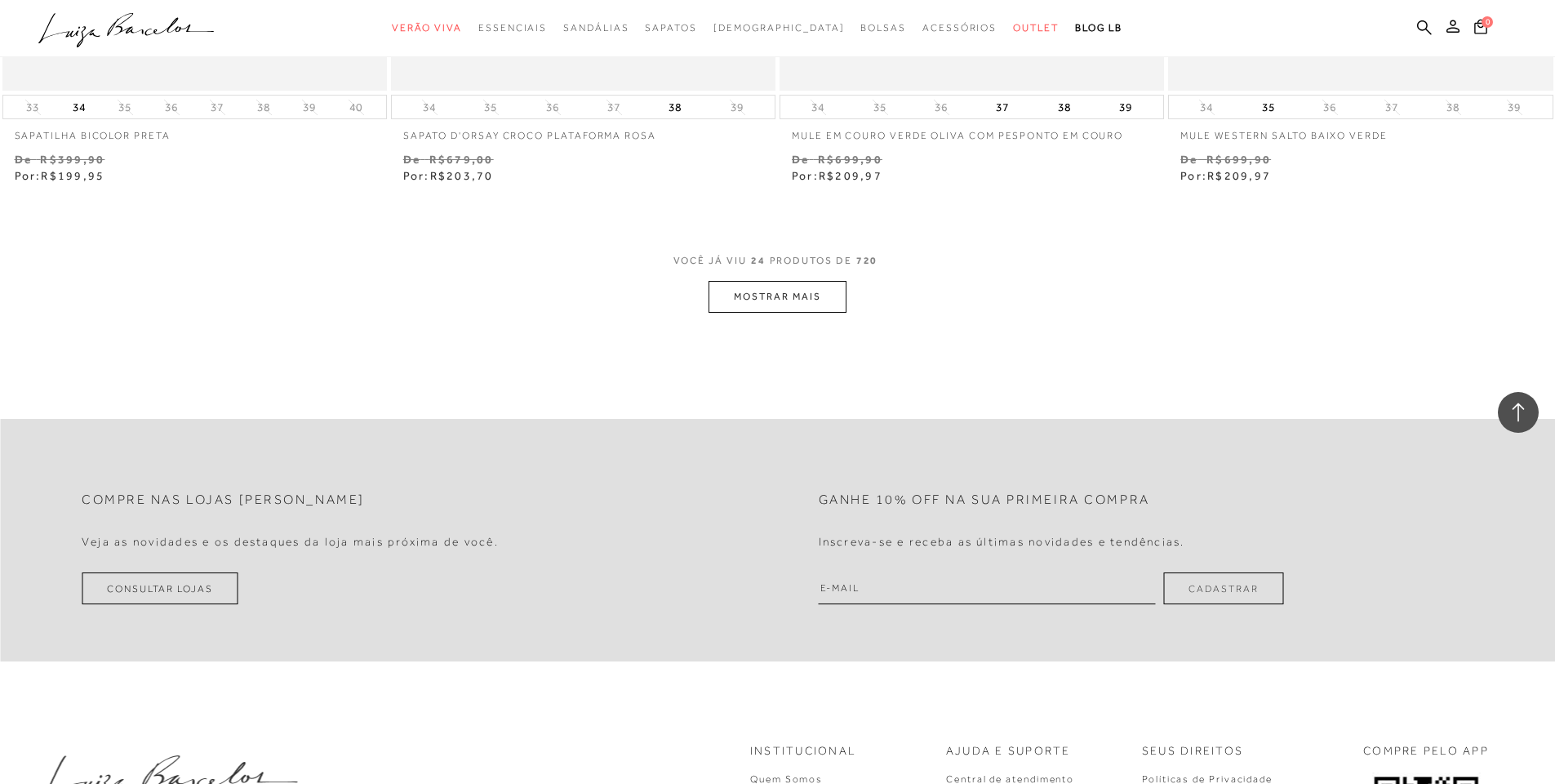
click at [779, 293] on button "MOSTRAR MAIS" at bounding box center [777, 296] width 137 height 32
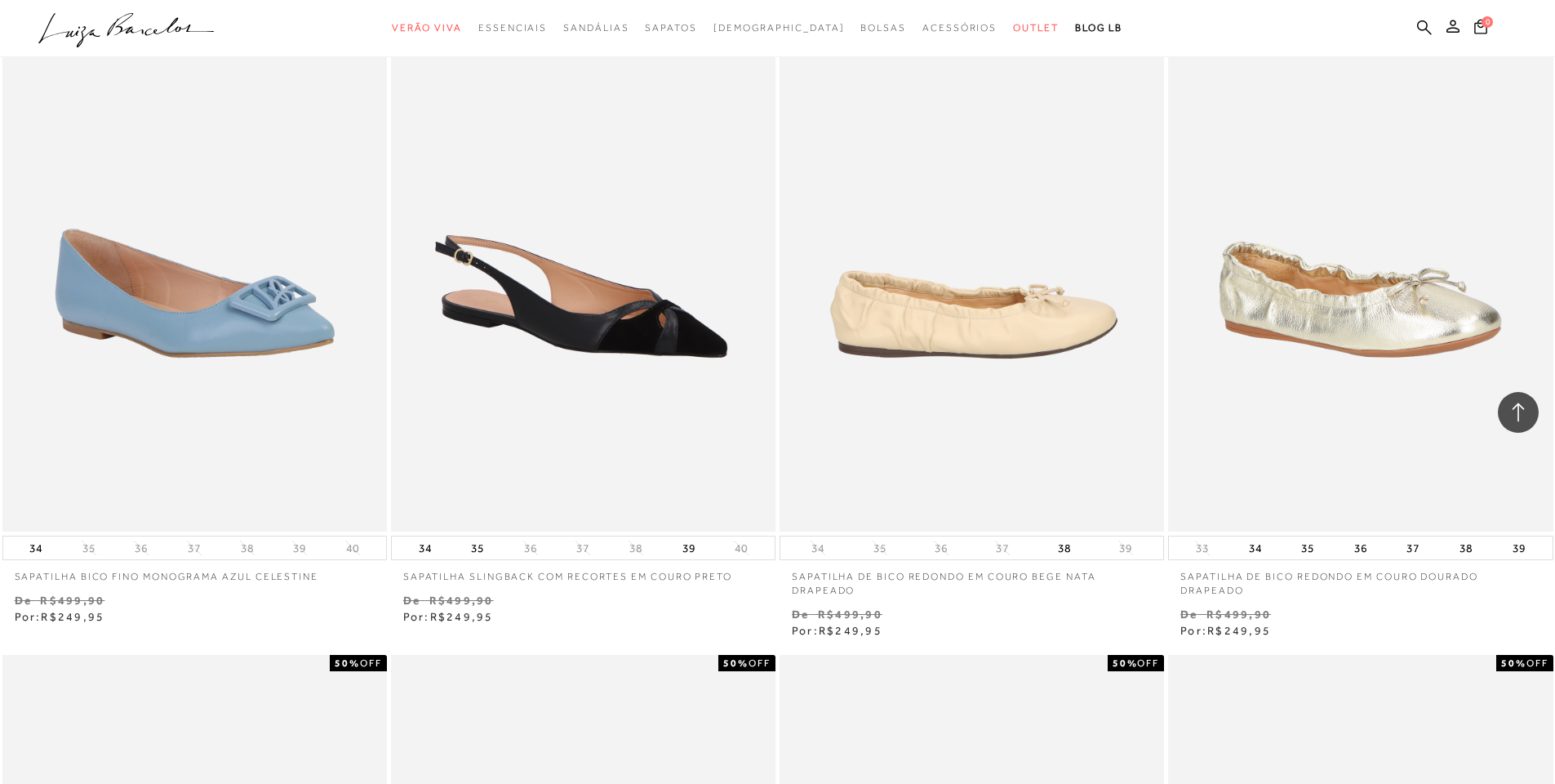
scroll to position [7184, 0]
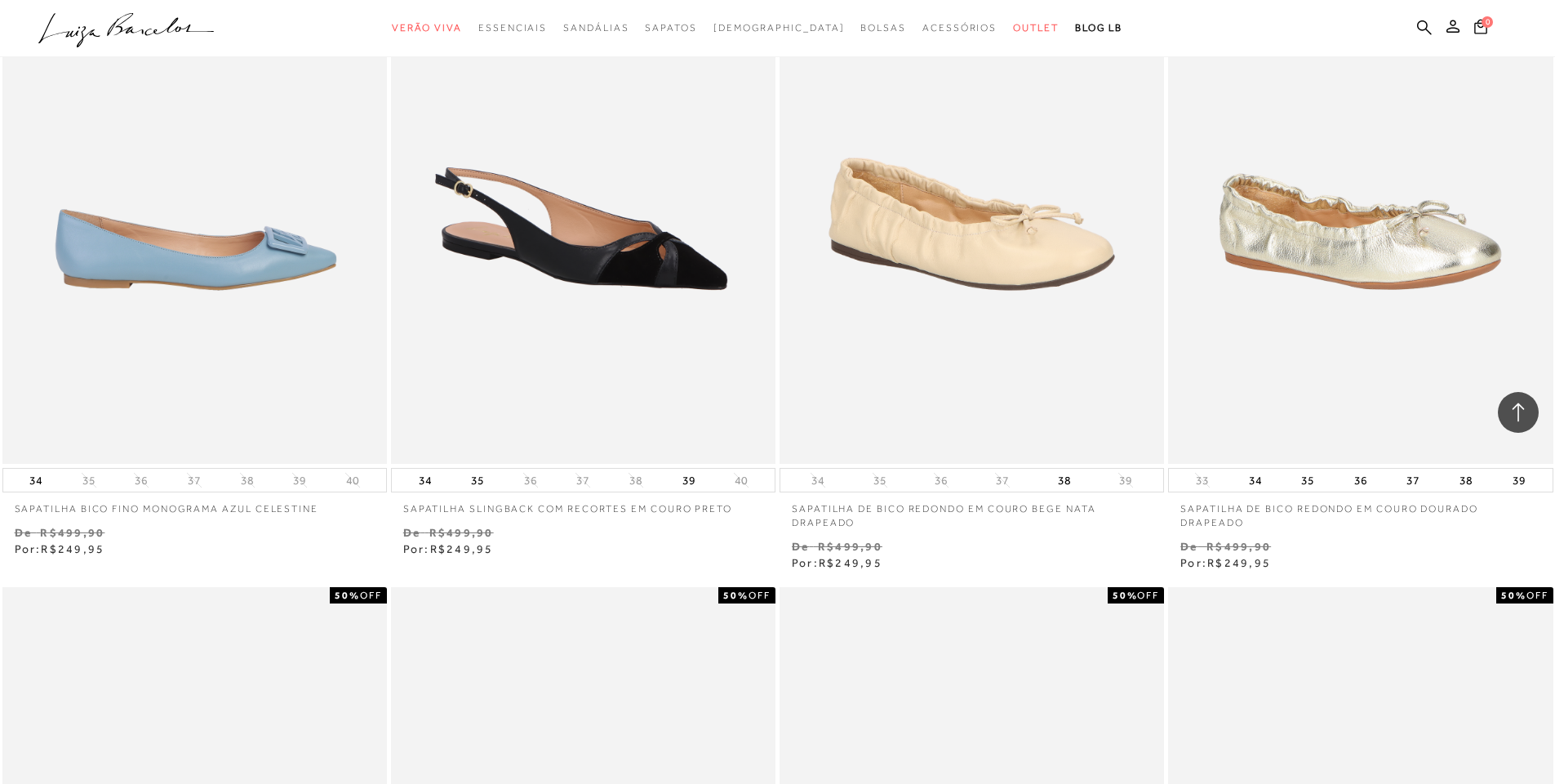
click at [157, 257] on img at bounding box center [195, 175] width 383 height 578
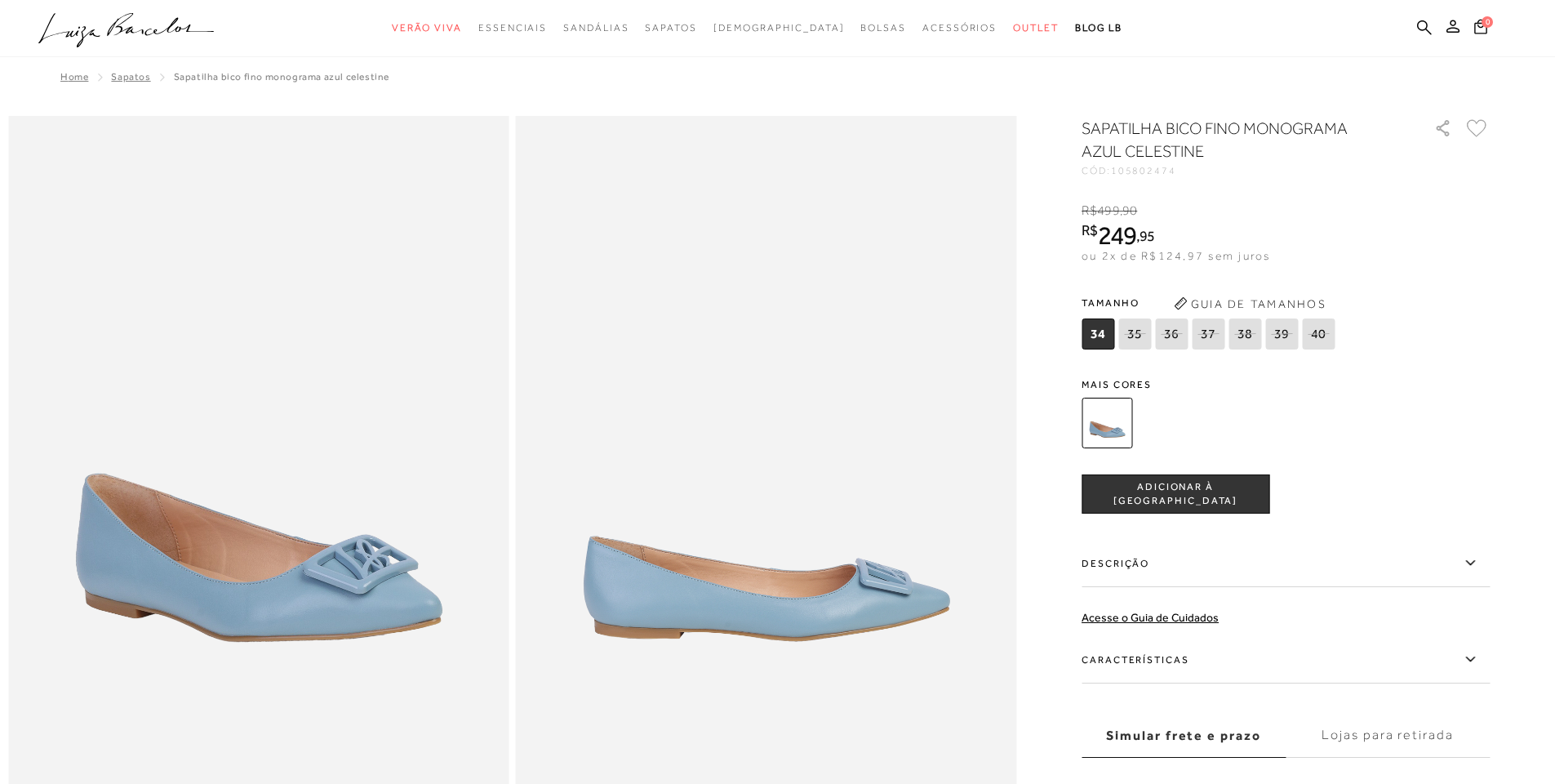
click at [831, 563] on img at bounding box center [766, 491] width 501 height 751
click at [264, 582] on img at bounding box center [258, 491] width 501 height 751
click at [673, 429] on img at bounding box center [766, 491] width 501 height 751
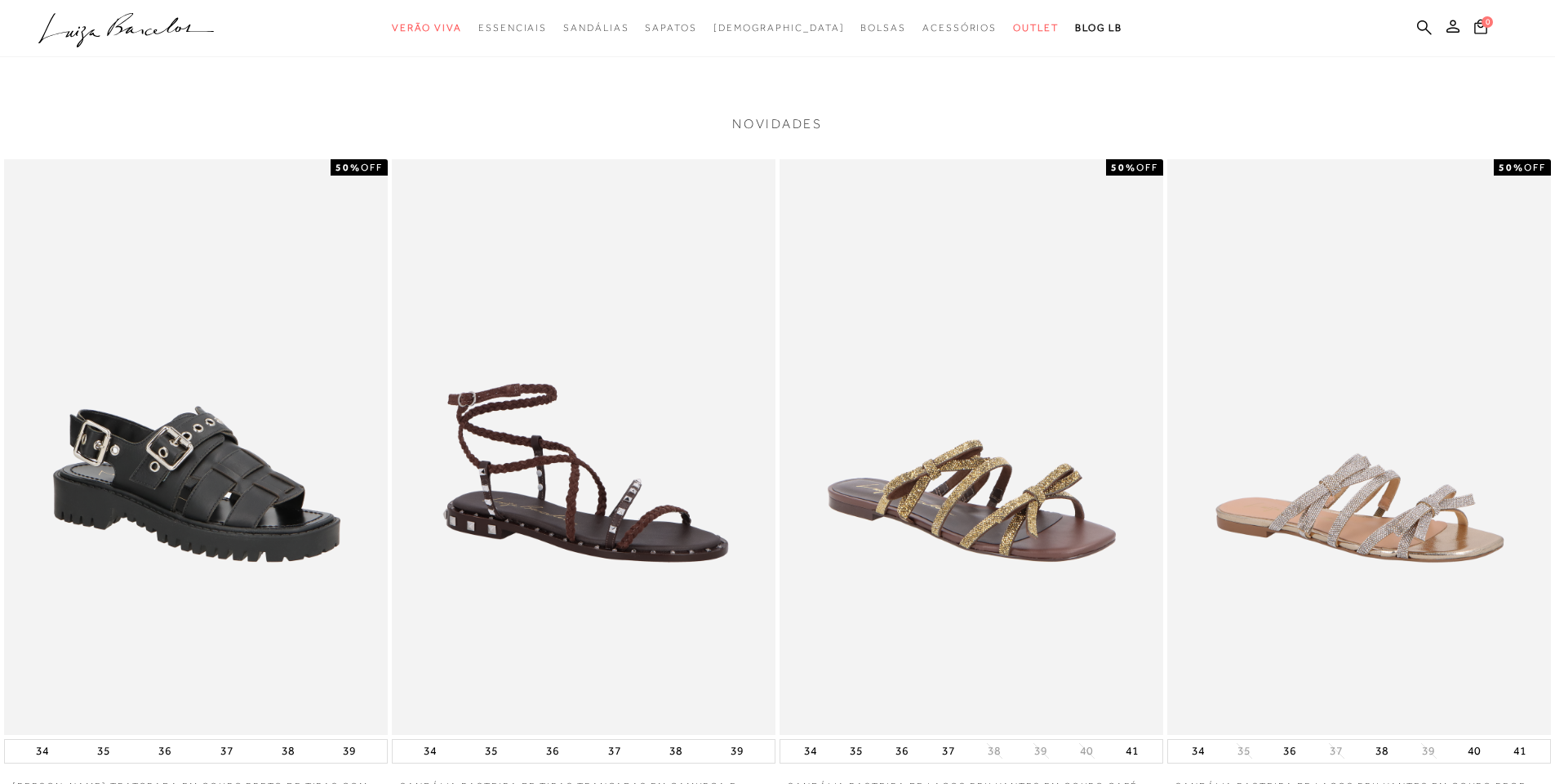
scroll to position [1551, 0]
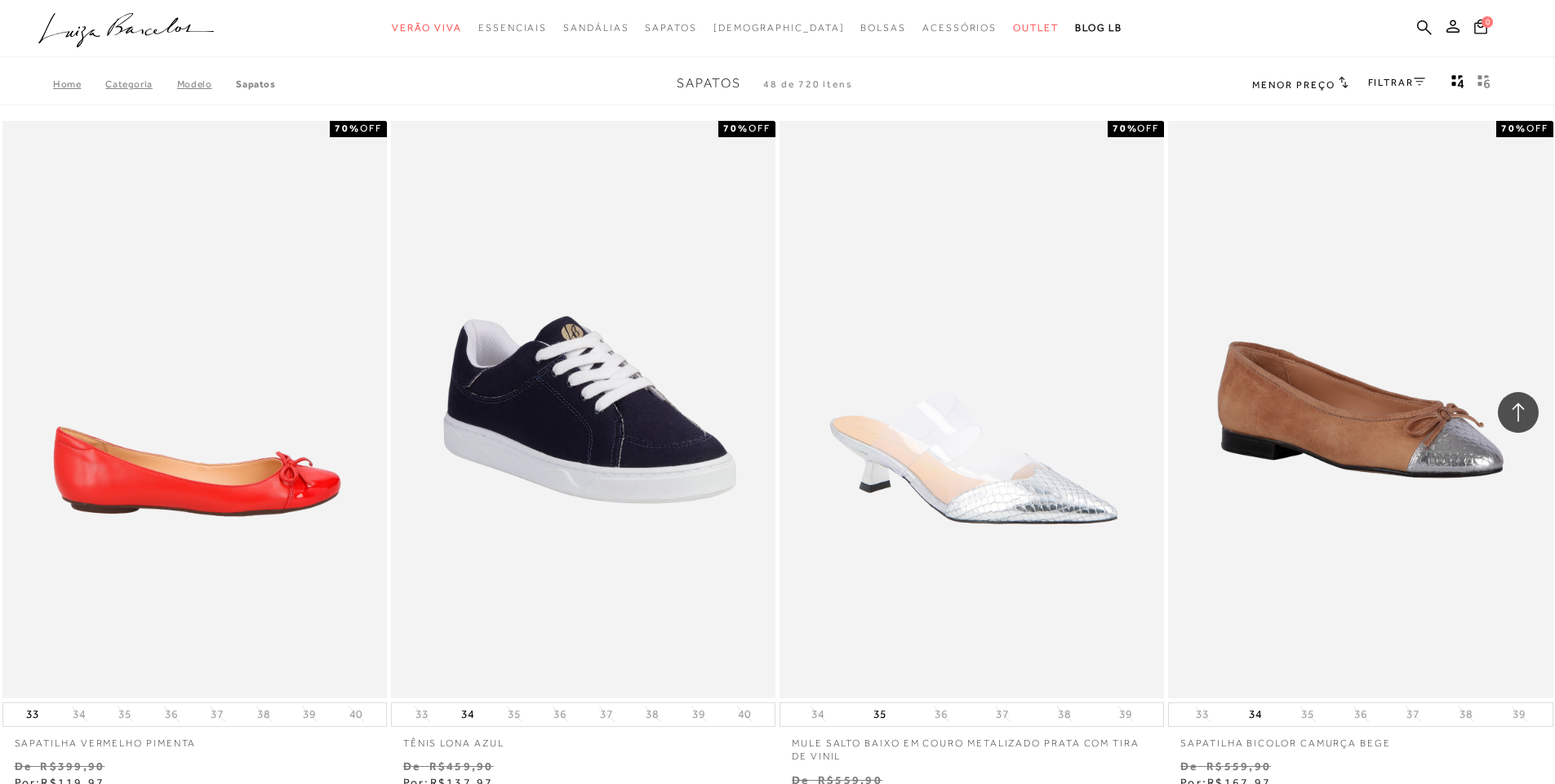
scroll to position [7184, 0]
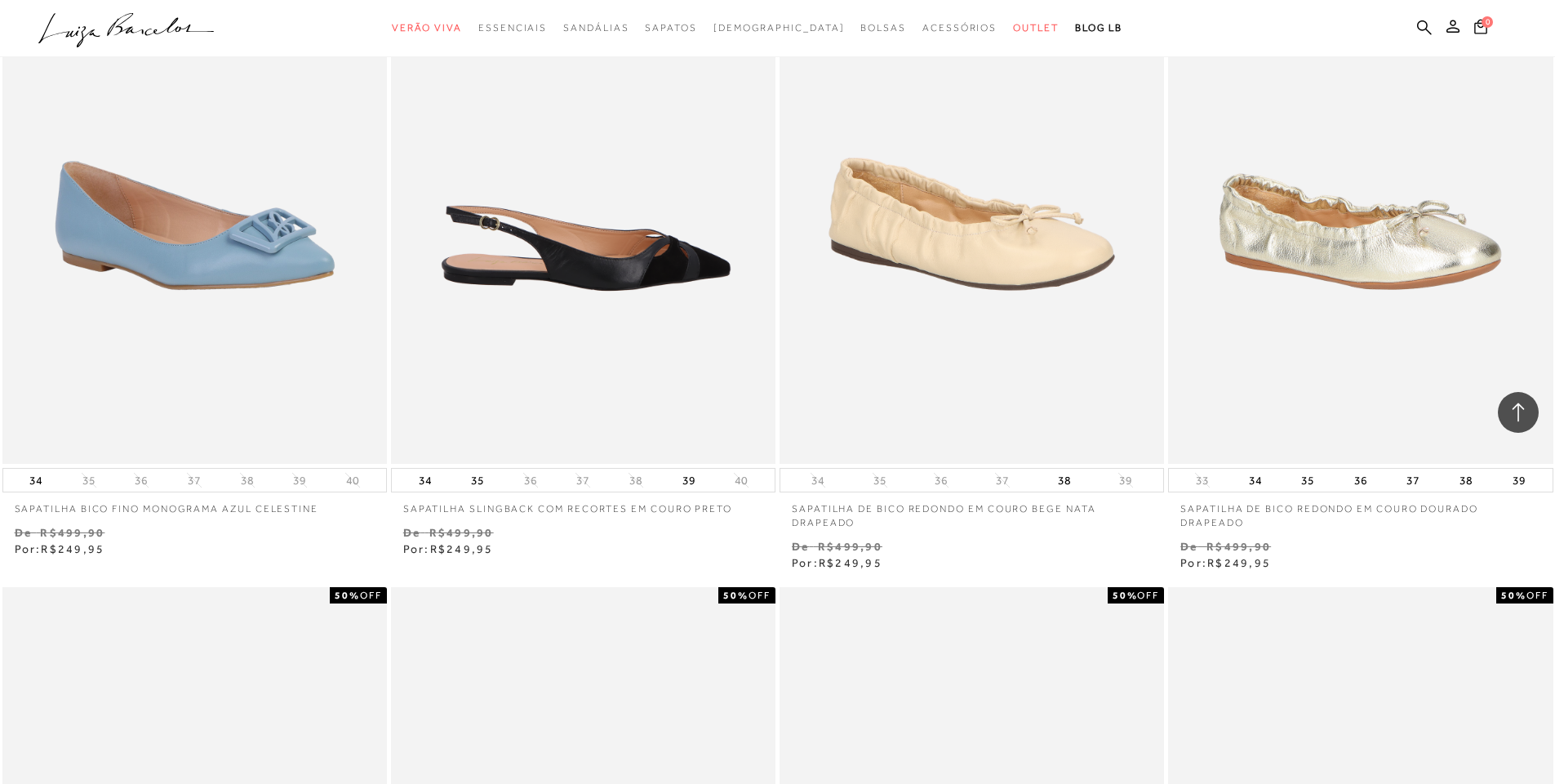
click at [522, 383] on img at bounding box center [583, 175] width 383 height 578
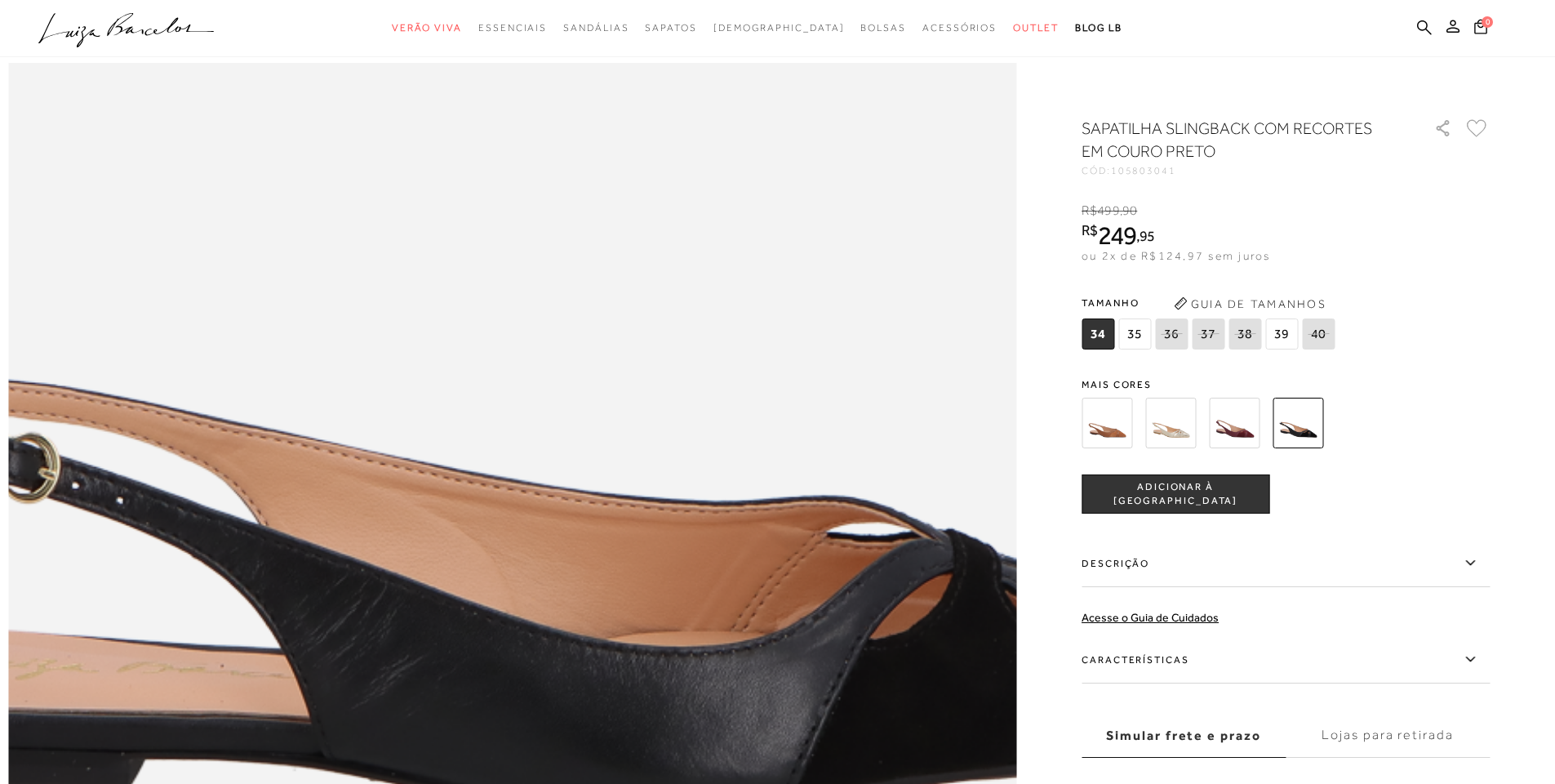
scroll to position [1469, 0]
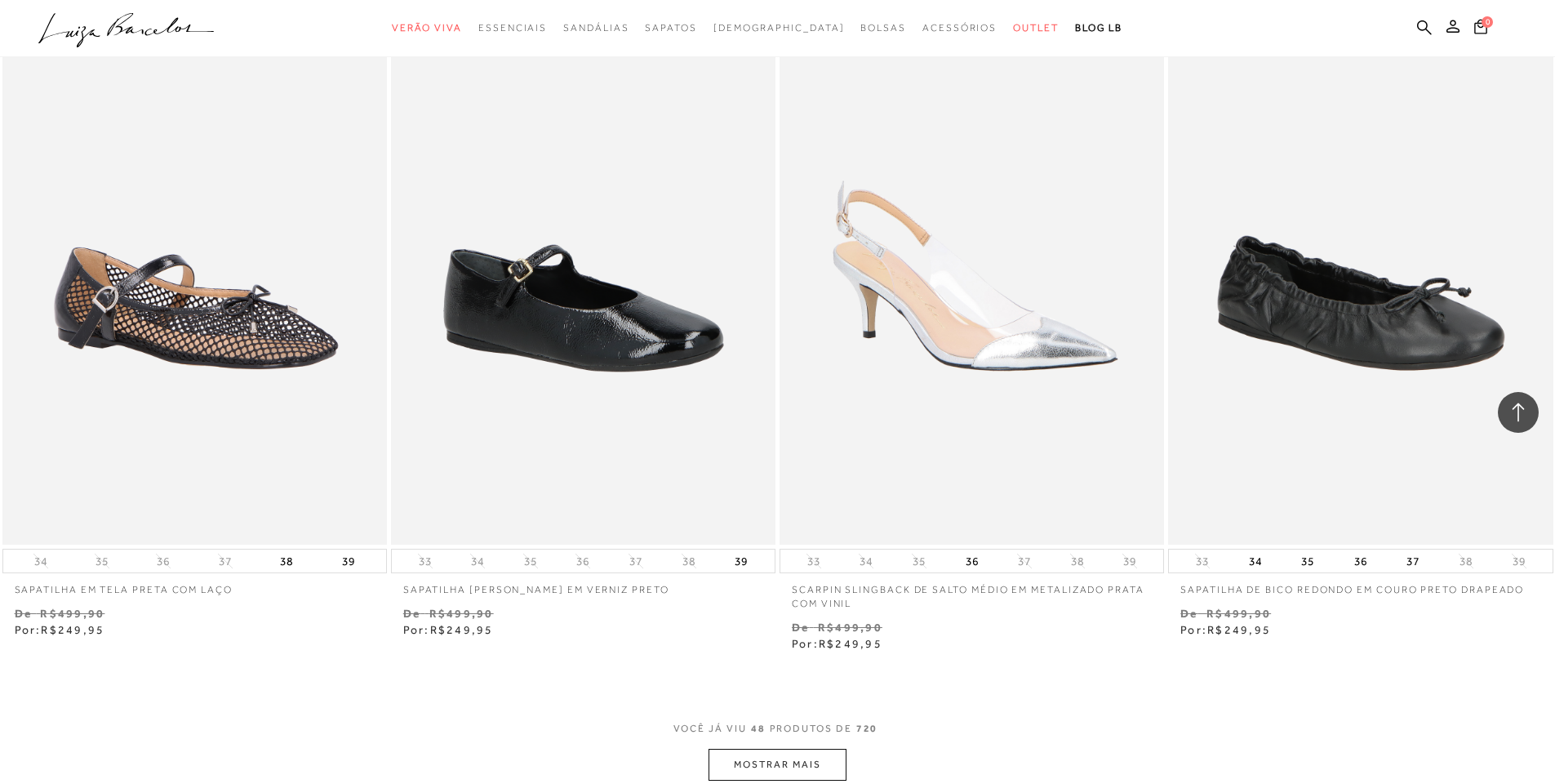
scroll to position [8000, 0]
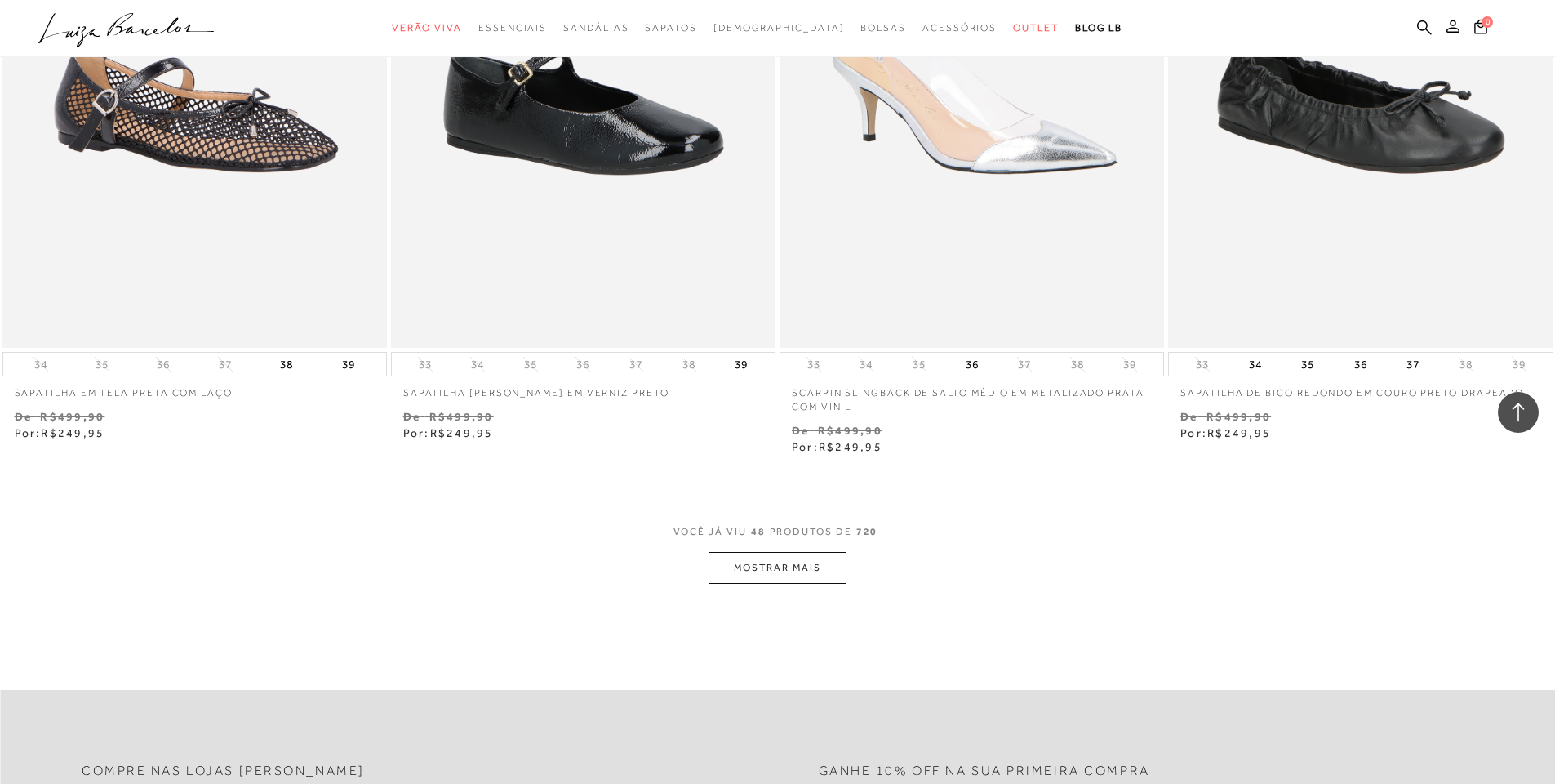
click at [764, 567] on button "MOSTRAR MAIS" at bounding box center [777, 568] width 137 height 32
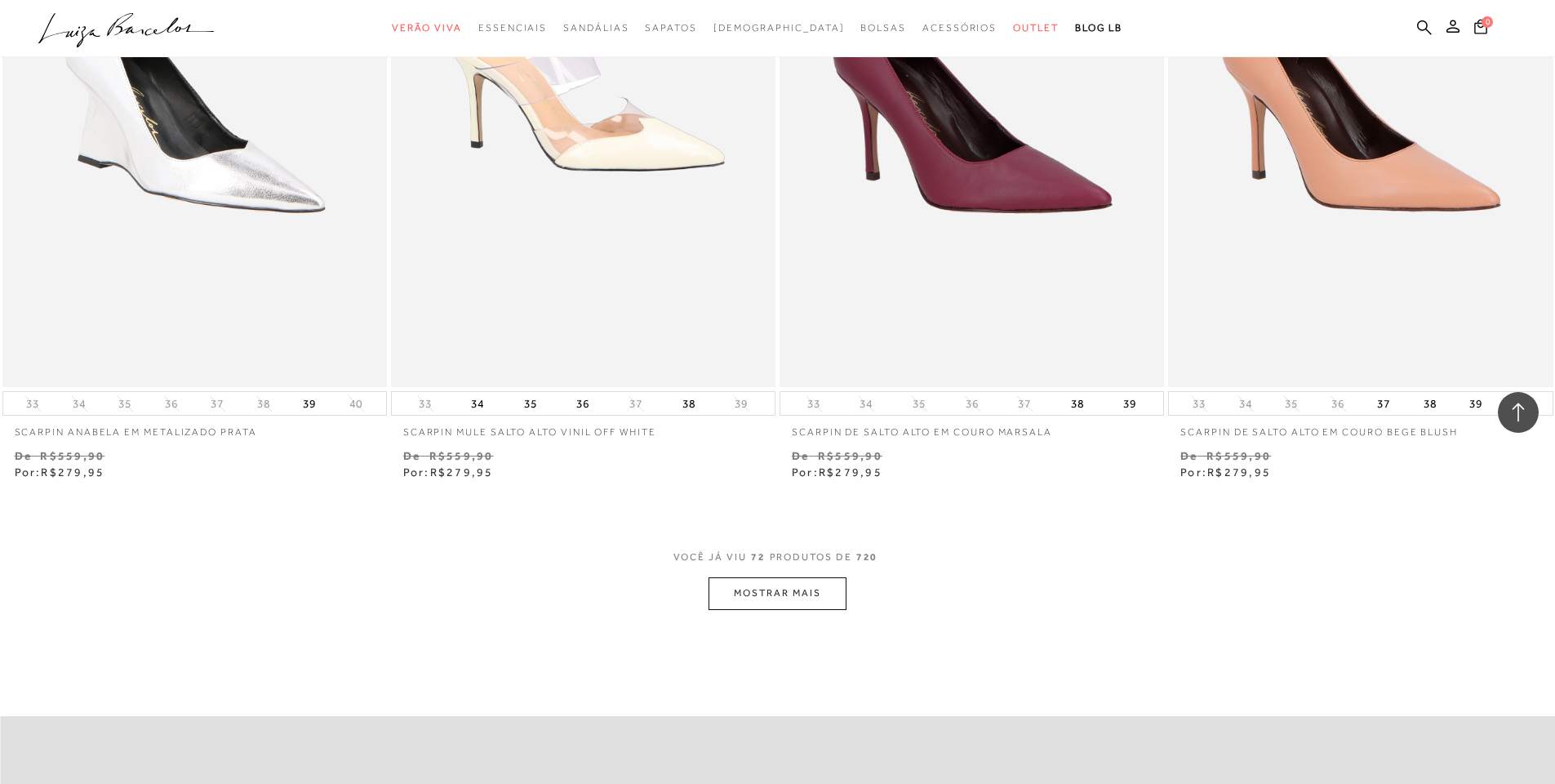
scroll to position [12490, 0]
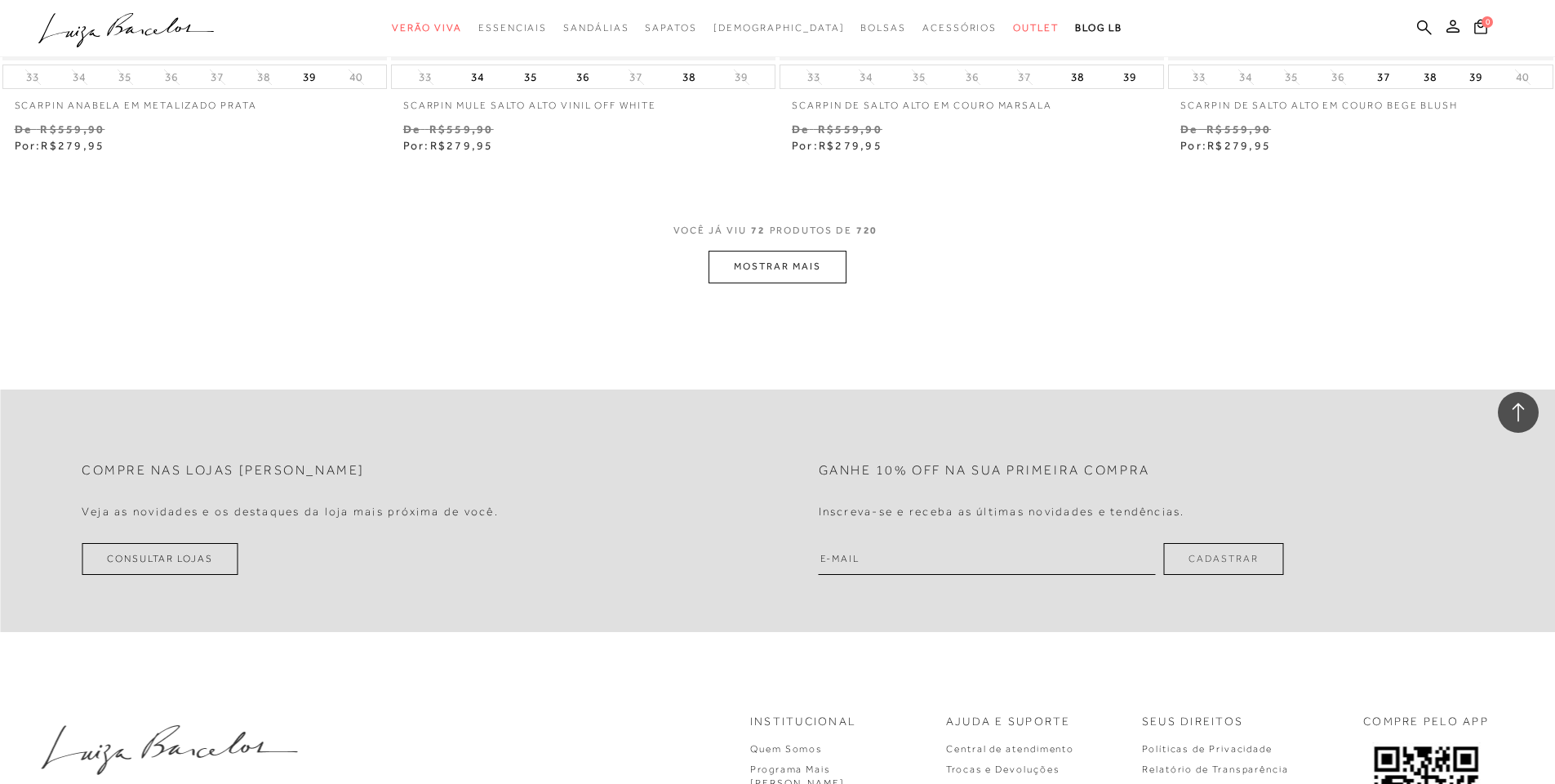
click at [762, 265] on button "MOSTRAR MAIS" at bounding box center [777, 267] width 137 height 32
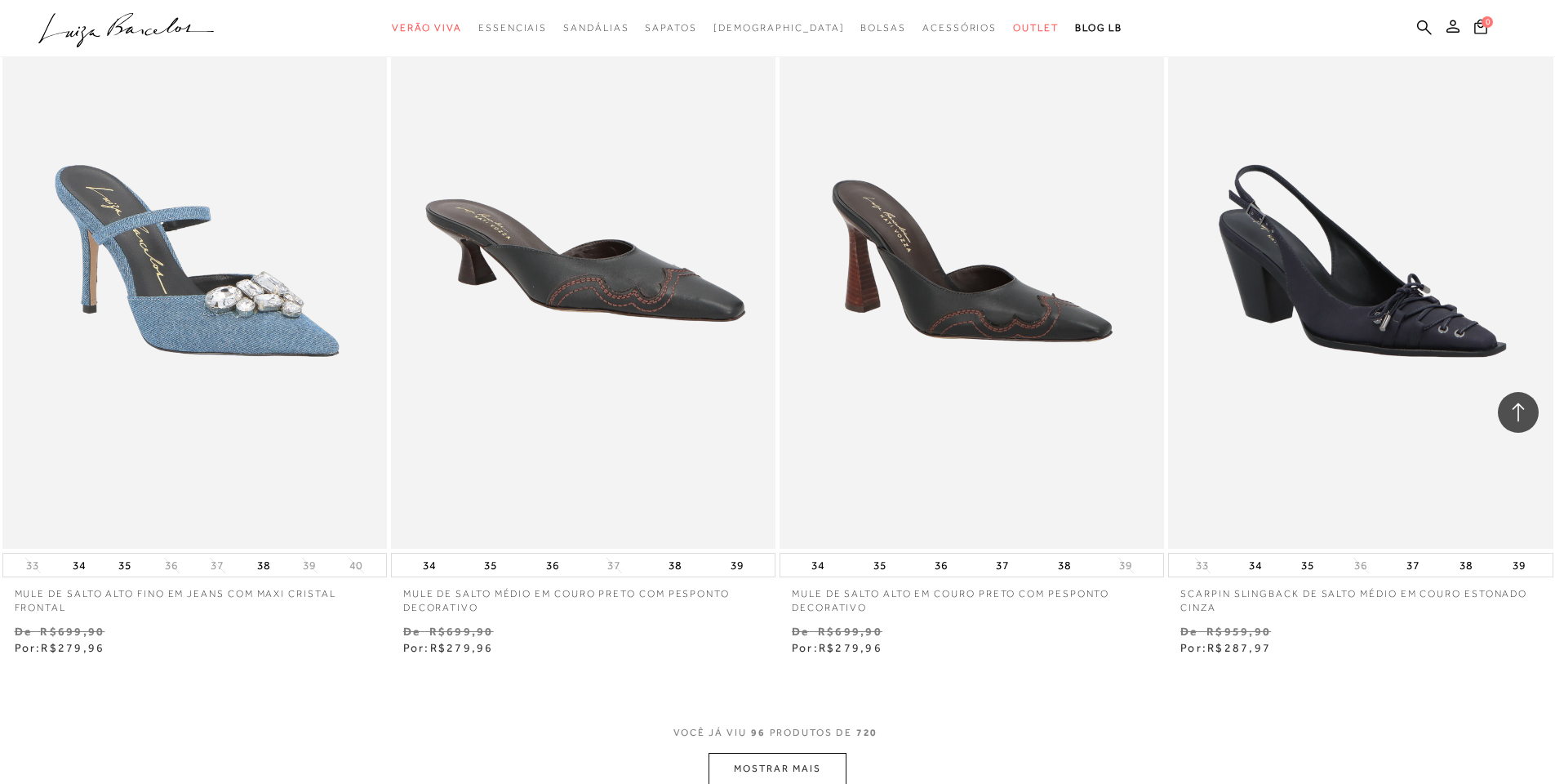
scroll to position [16490, 0]
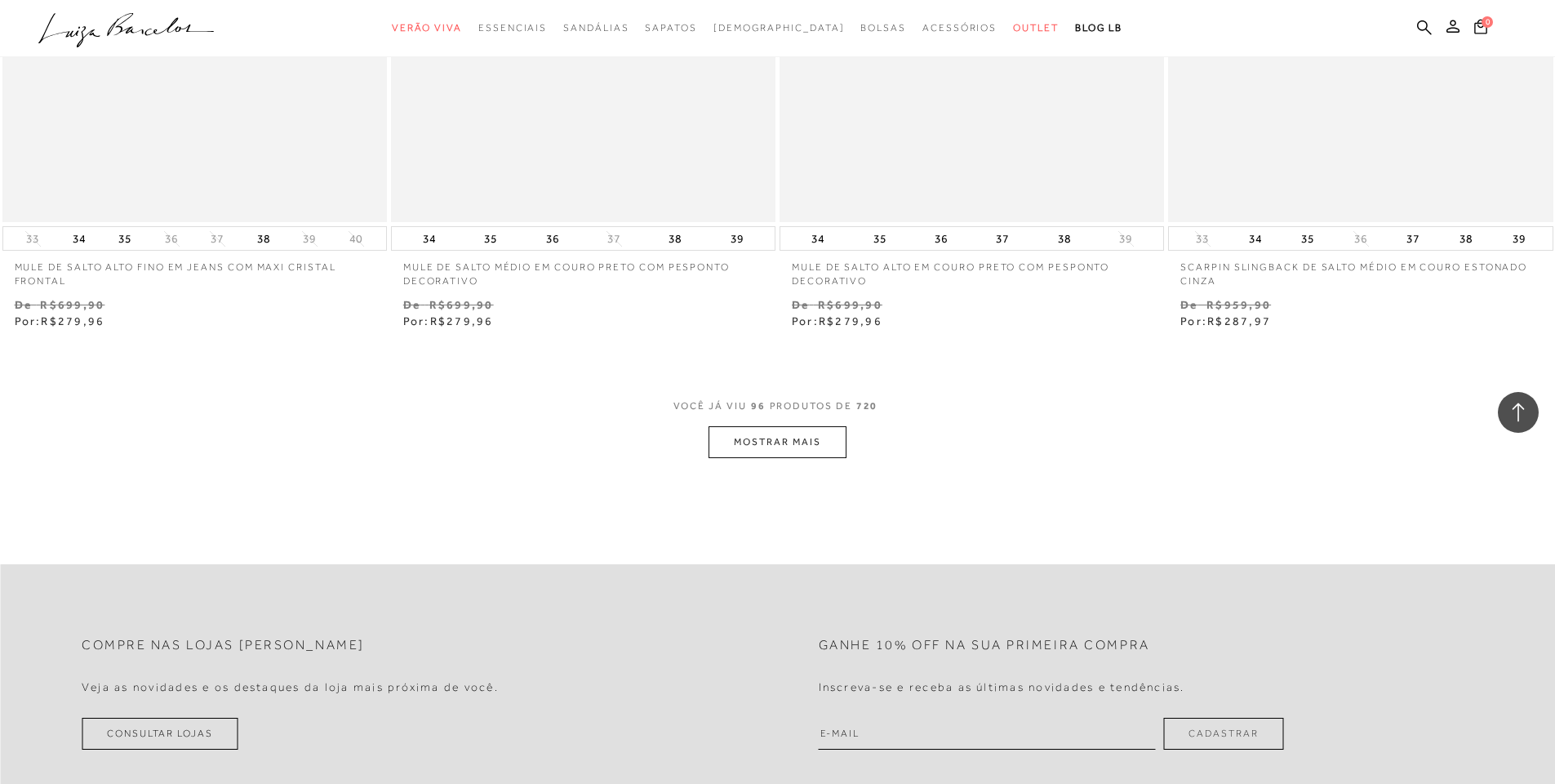
click at [768, 446] on button "MOSTRAR MAIS" at bounding box center [777, 442] width 137 height 32
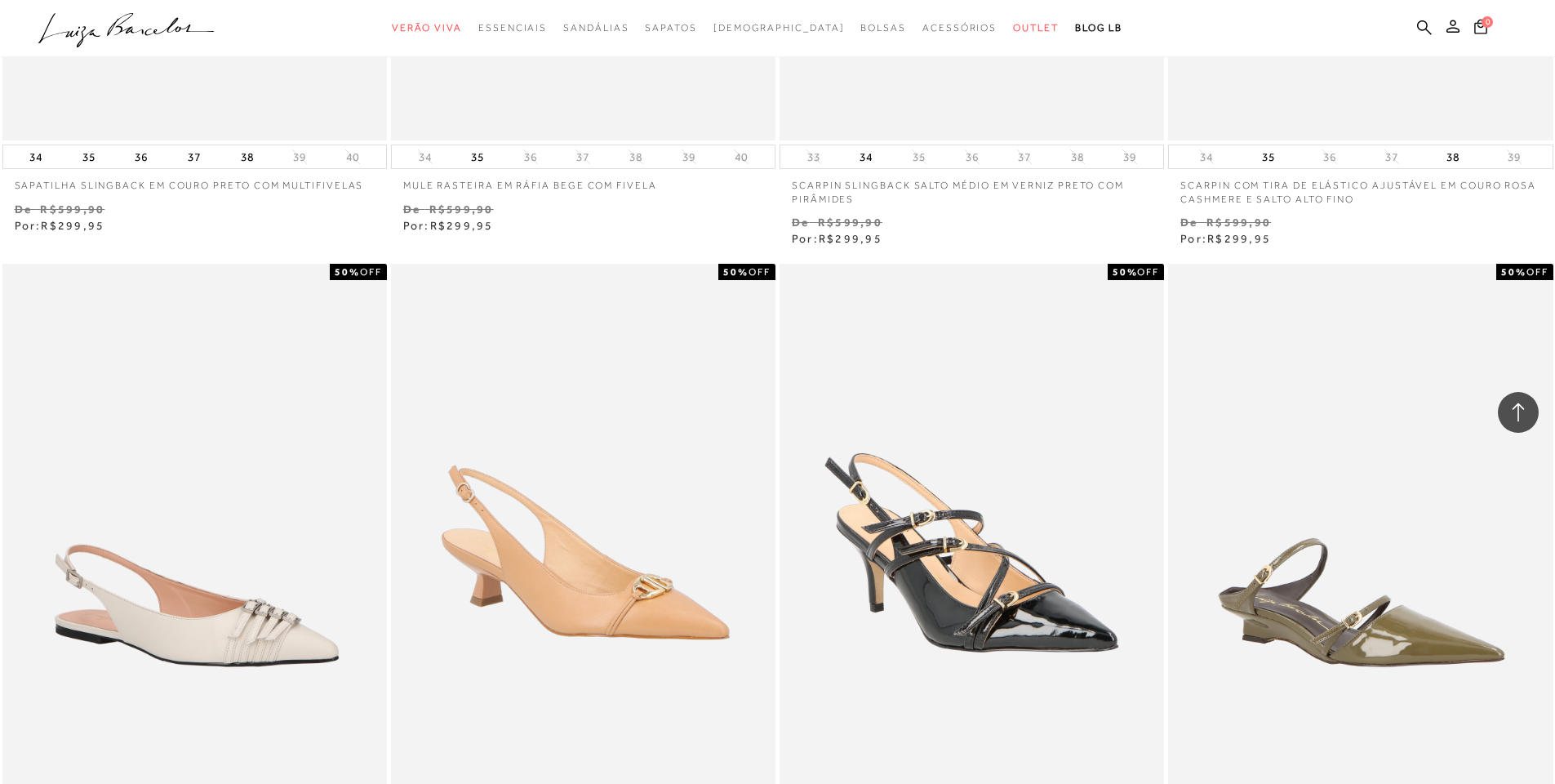
scroll to position [18939, 0]
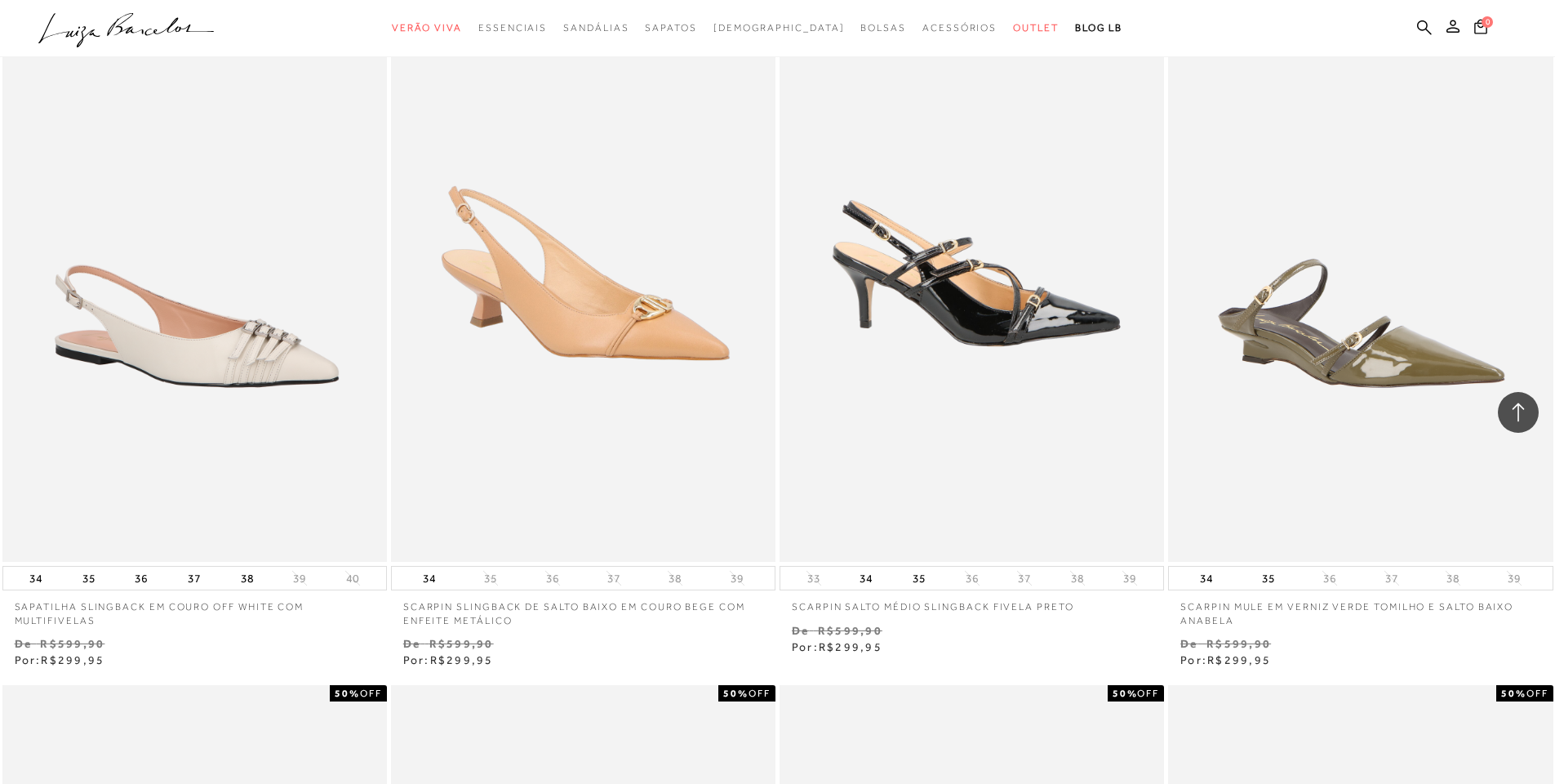
click at [953, 289] on img at bounding box center [972, 273] width 383 height 578
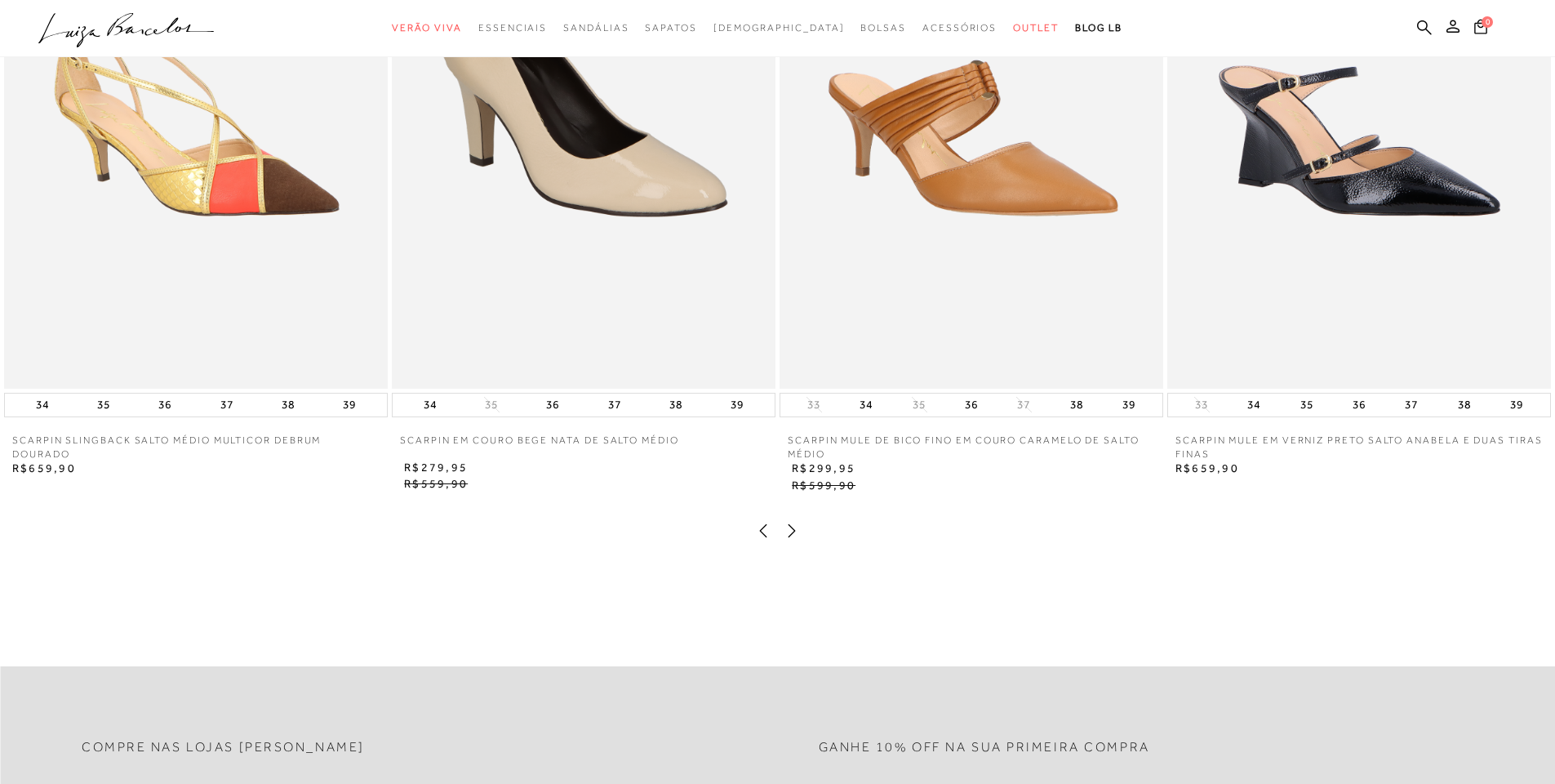
scroll to position [1523, 0]
